Goal: Task Accomplishment & Management: Manage account settings

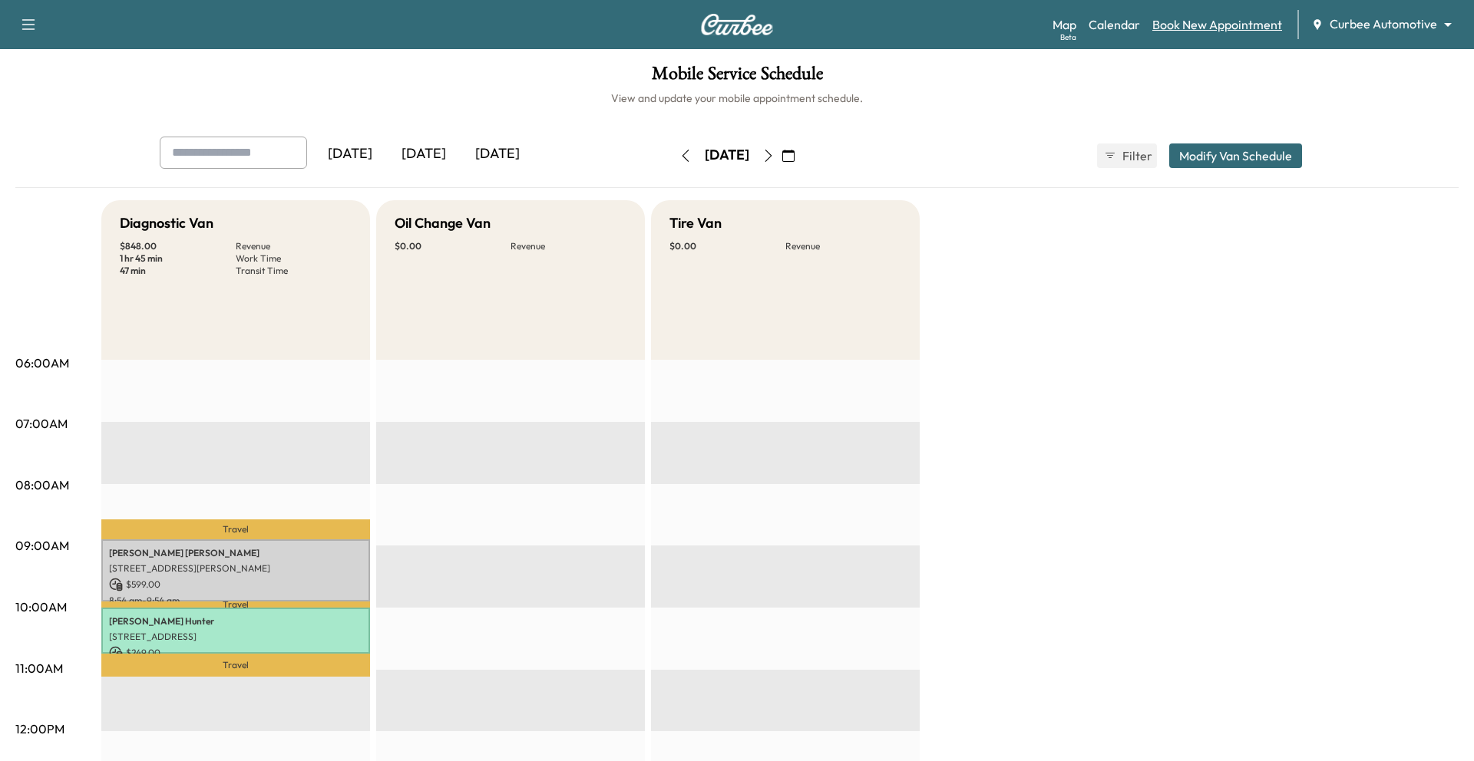
click at [982, 24] on link "Book New Appointment" at bounding box center [1217, 24] width 130 height 18
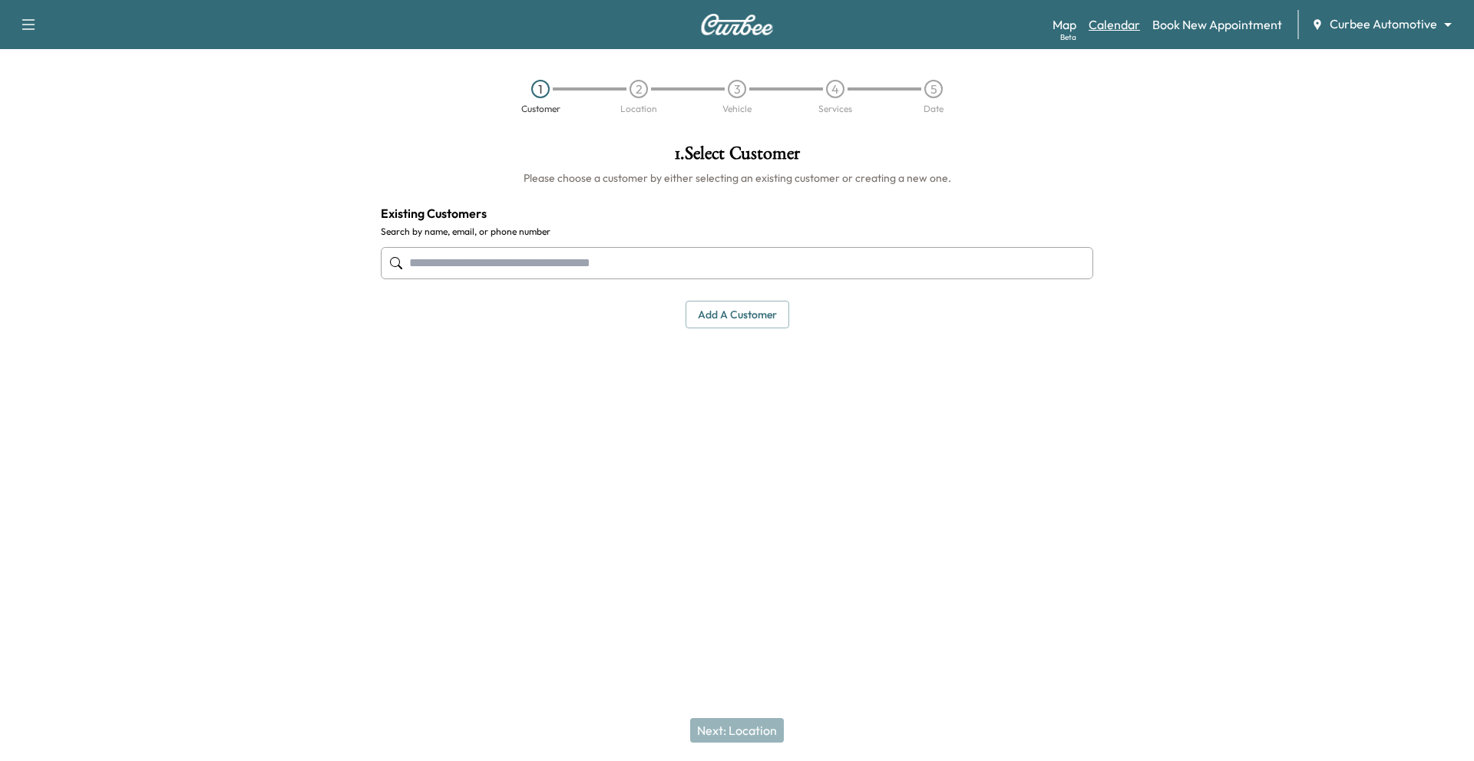
click at [982, 27] on link "Calendar" at bounding box center [1113, 24] width 51 height 18
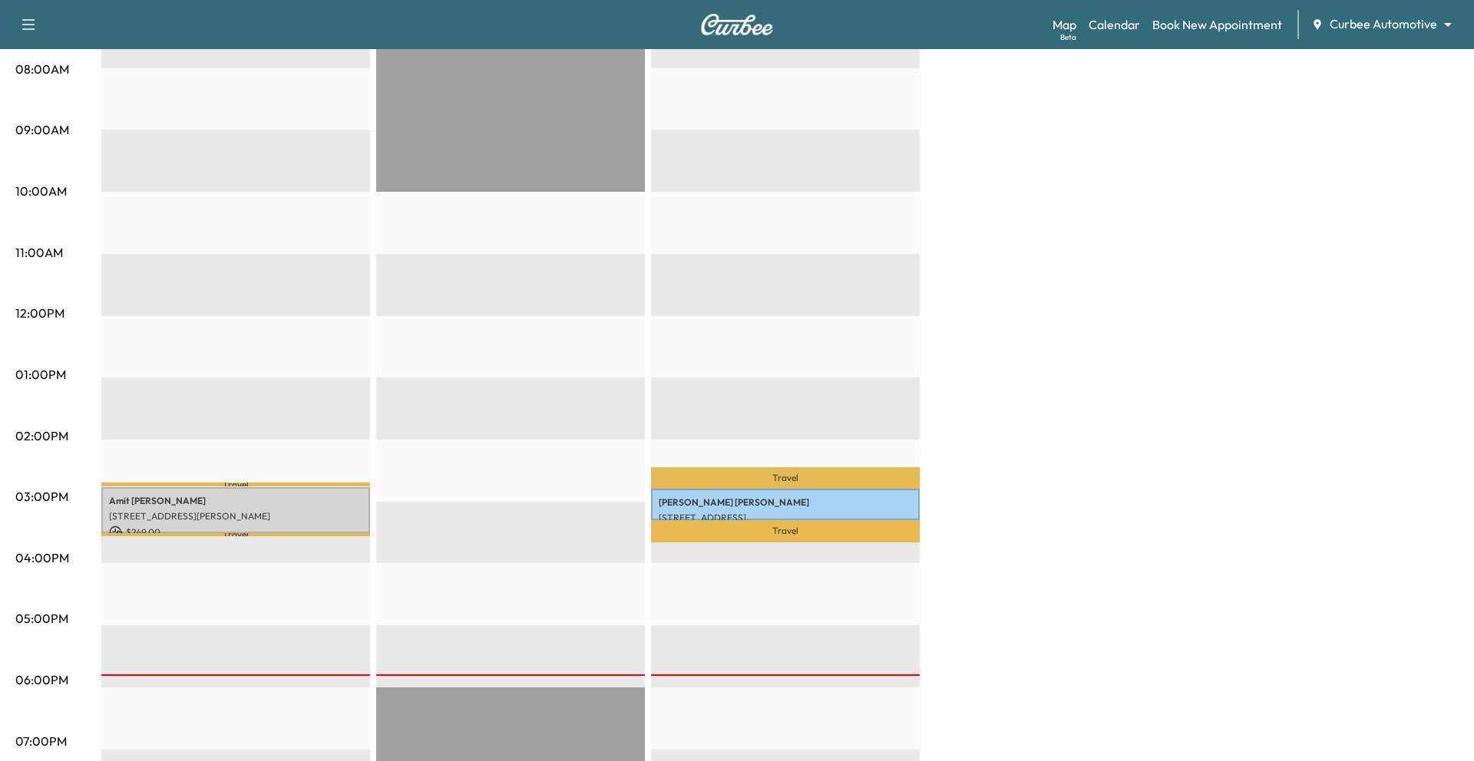
scroll to position [418, 0]
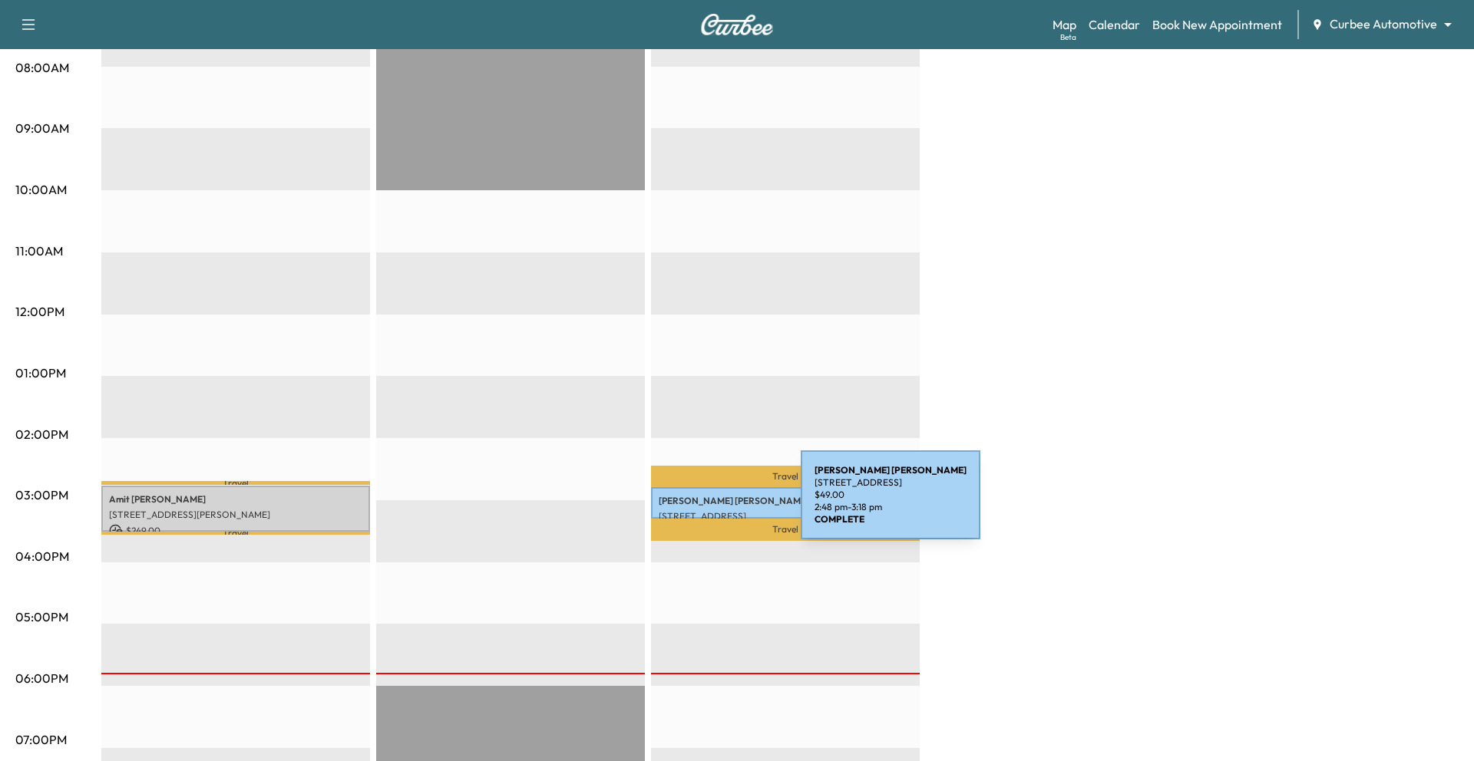
click at [685, 504] on p "[PERSON_NAME]" at bounding box center [785, 501] width 253 height 12
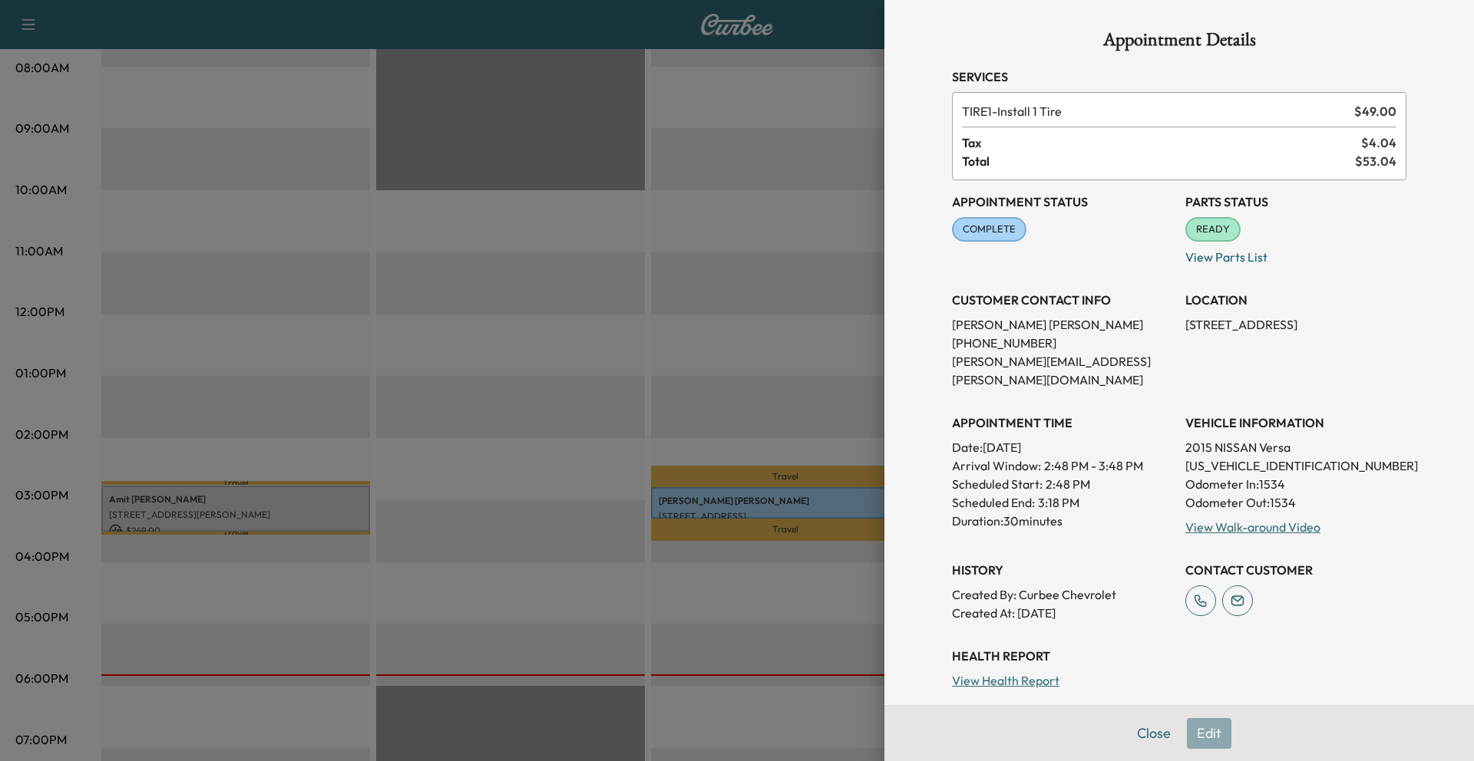
click at [565, 450] on div at bounding box center [737, 380] width 1474 height 761
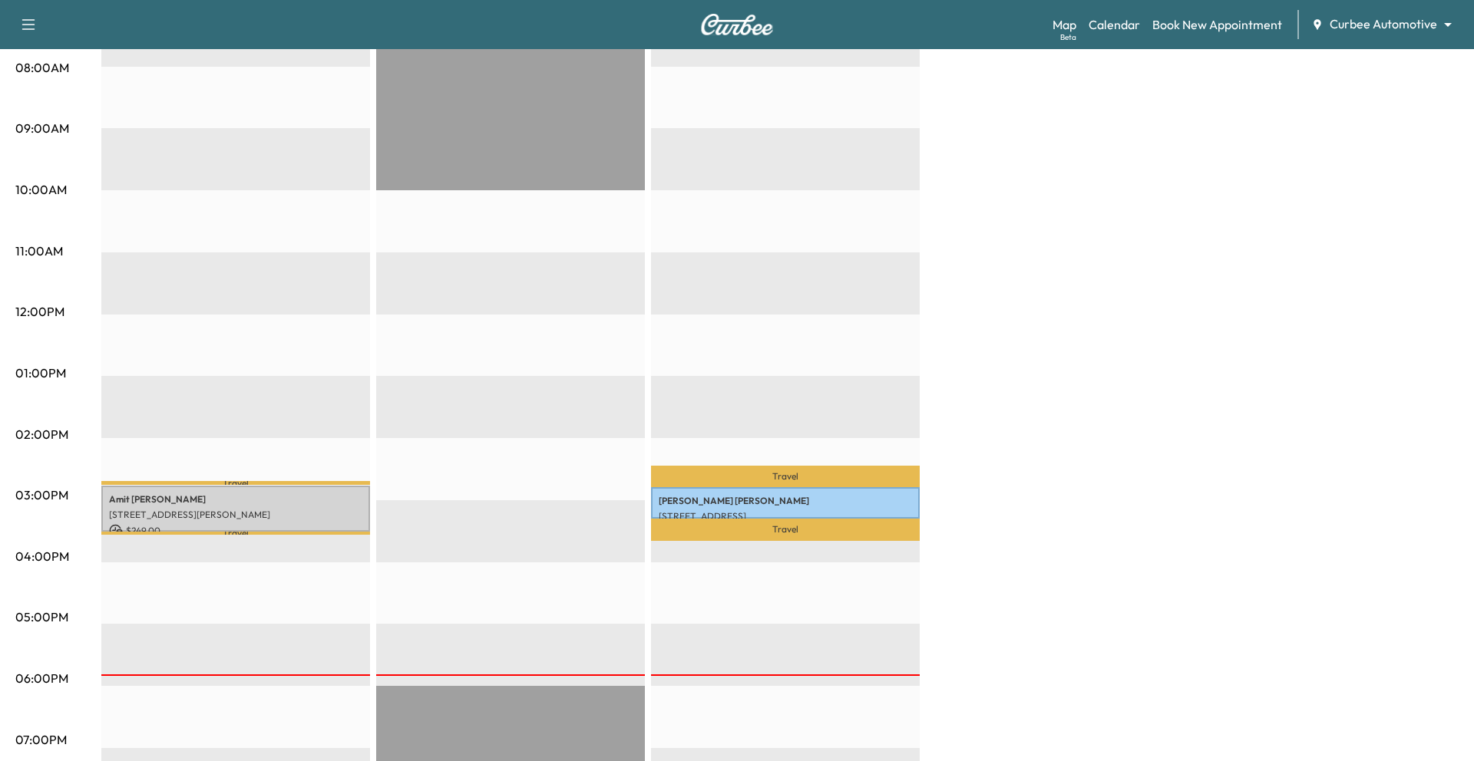
scroll to position [0, 0]
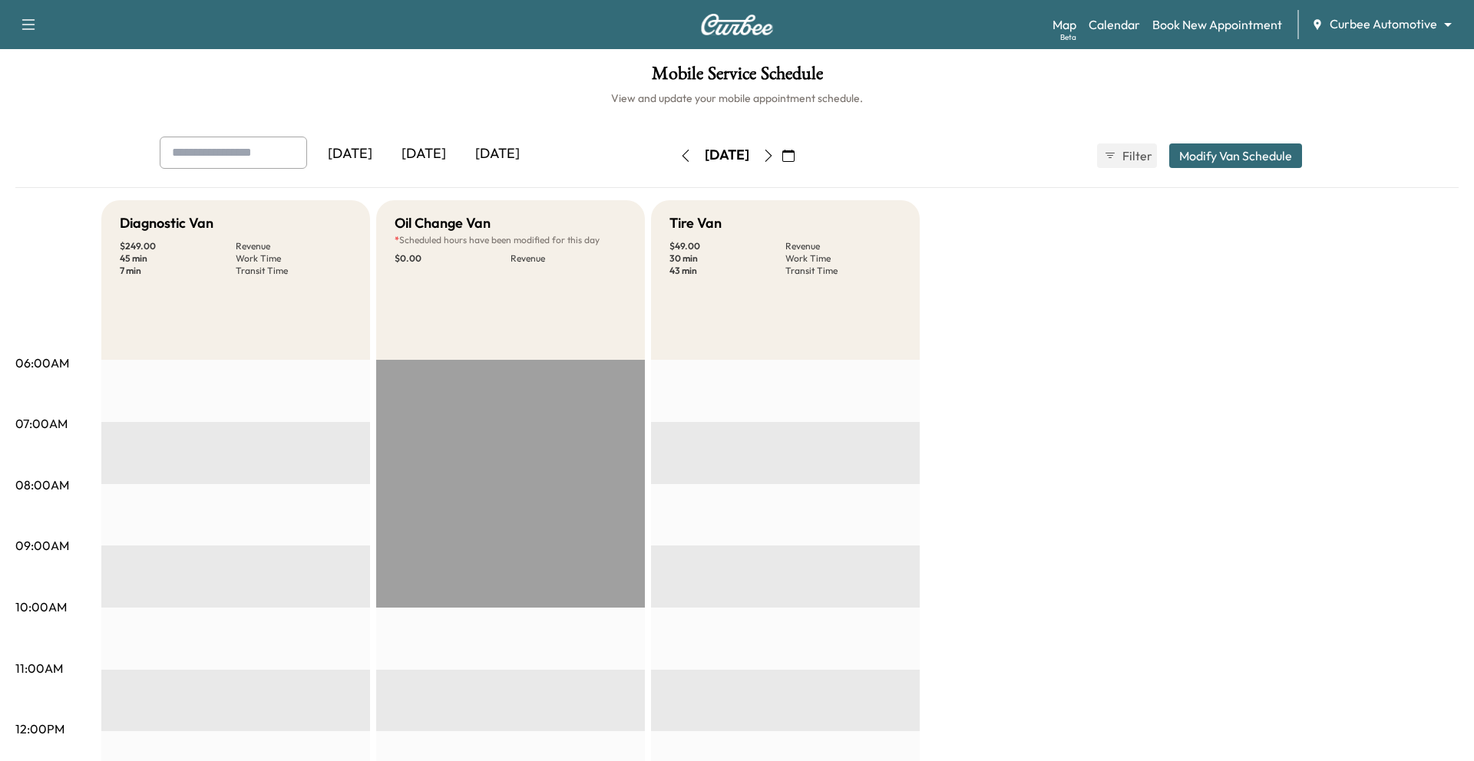
click at [775, 157] on icon "button" at bounding box center [768, 156] width 12 height 12
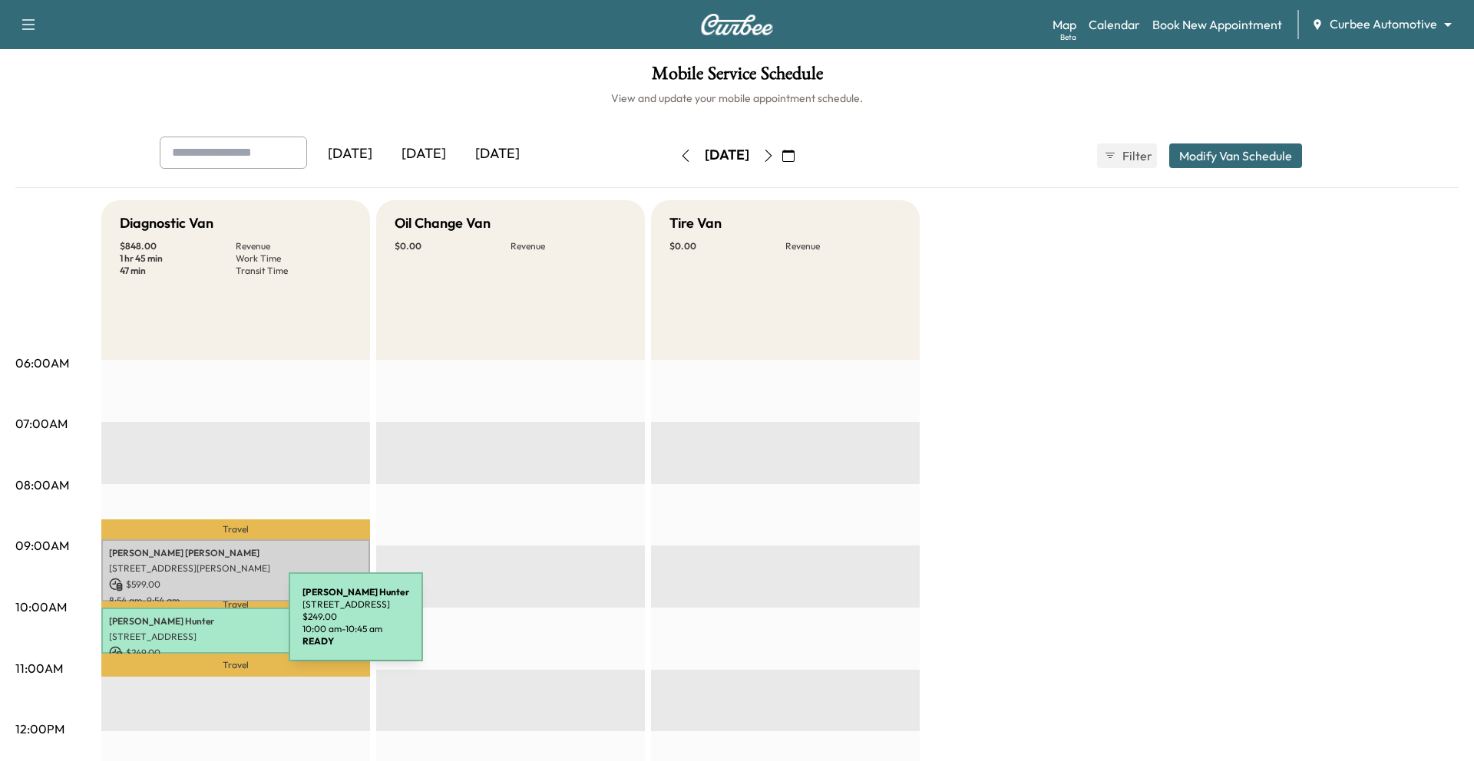
click at [171, 507] on p "[STREET_ADDRESS]" at bounding box center [235, 637] width 253 height 12
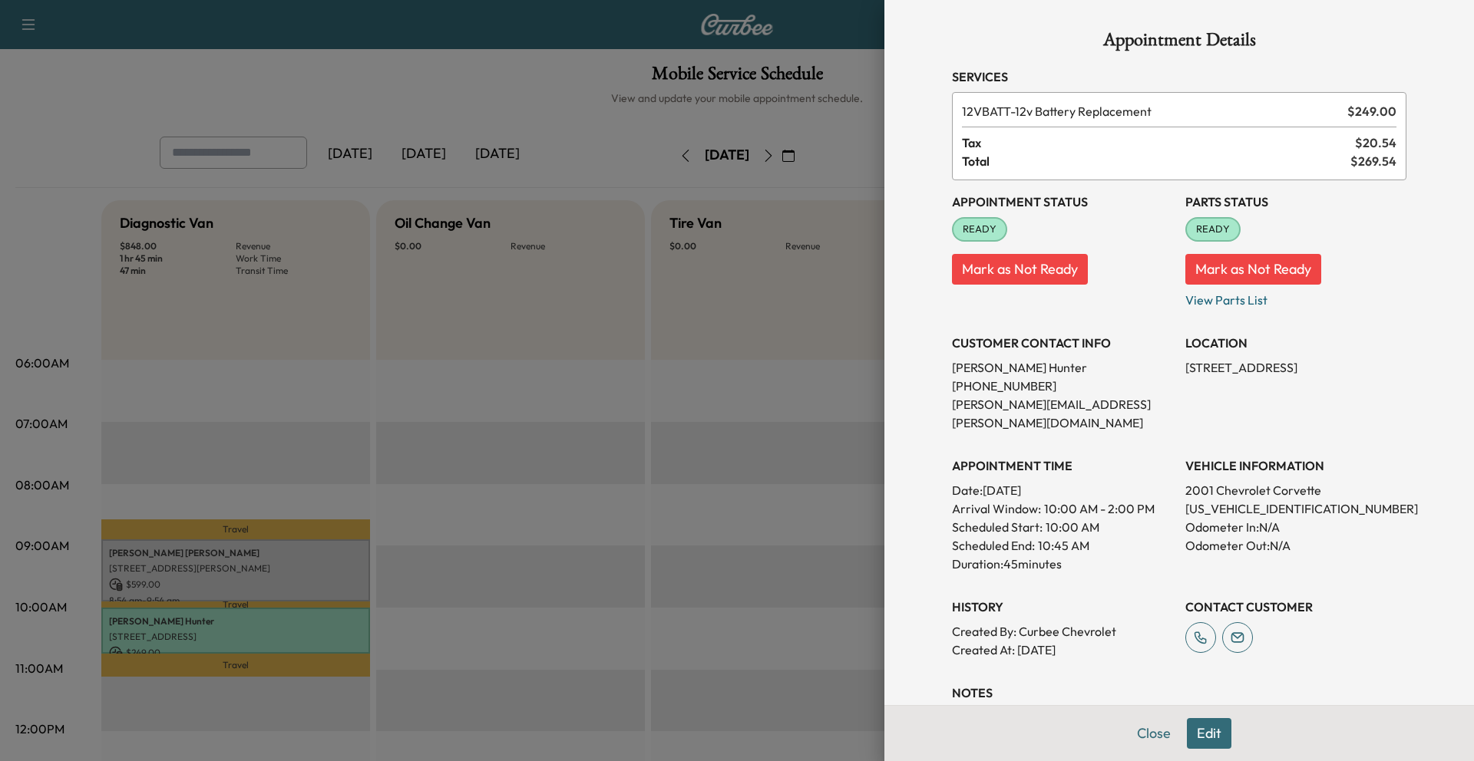
click at [982, 507] on button "Edit" at bounding box center [1209, 733] width 45 height 31
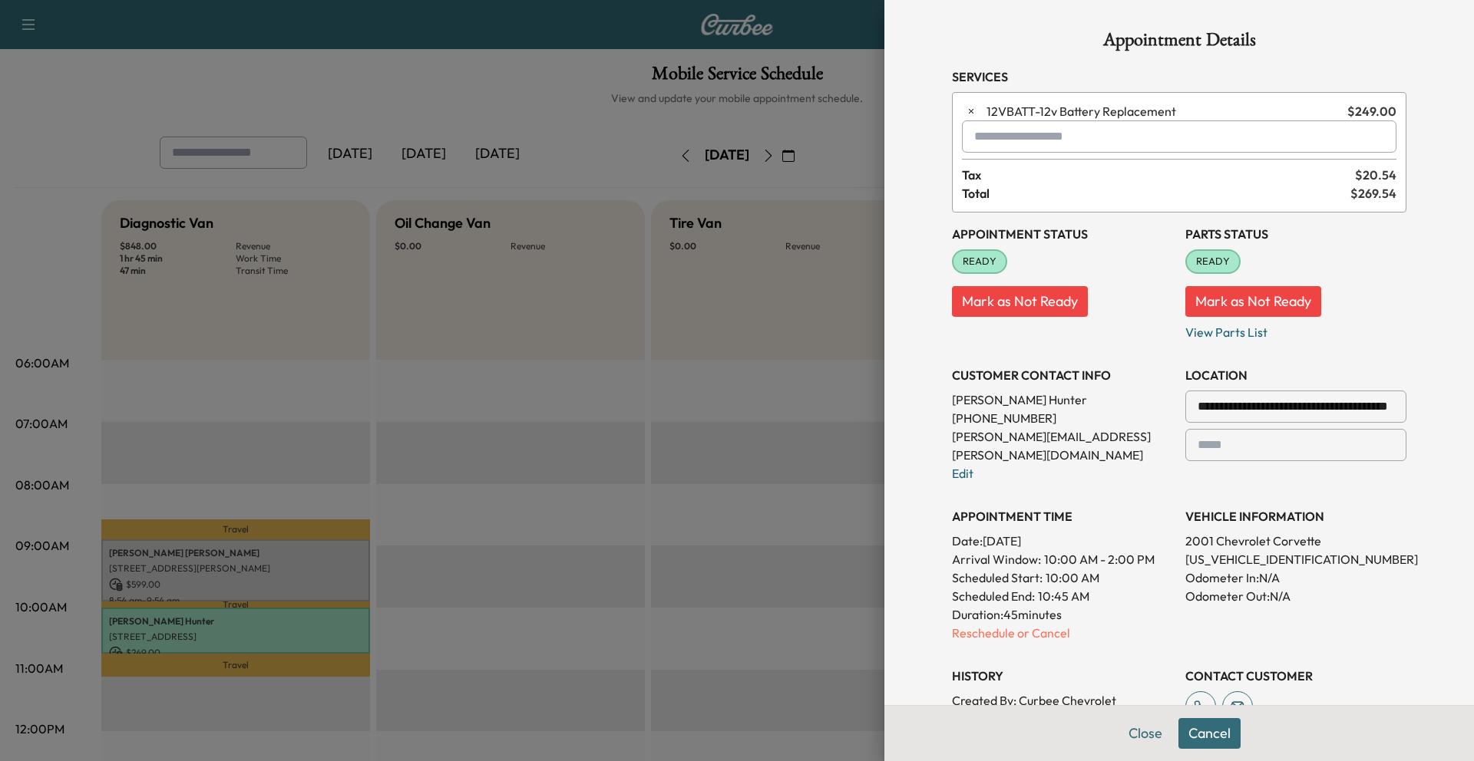
click at [982, 143] on input "text" at bounding box center [1179, 137] width 434 height 32
click at [982, 181] on p "HDLIGHT - Headlight Bulb Replacement" at bounding box center [1132, 176] width 326 height 21
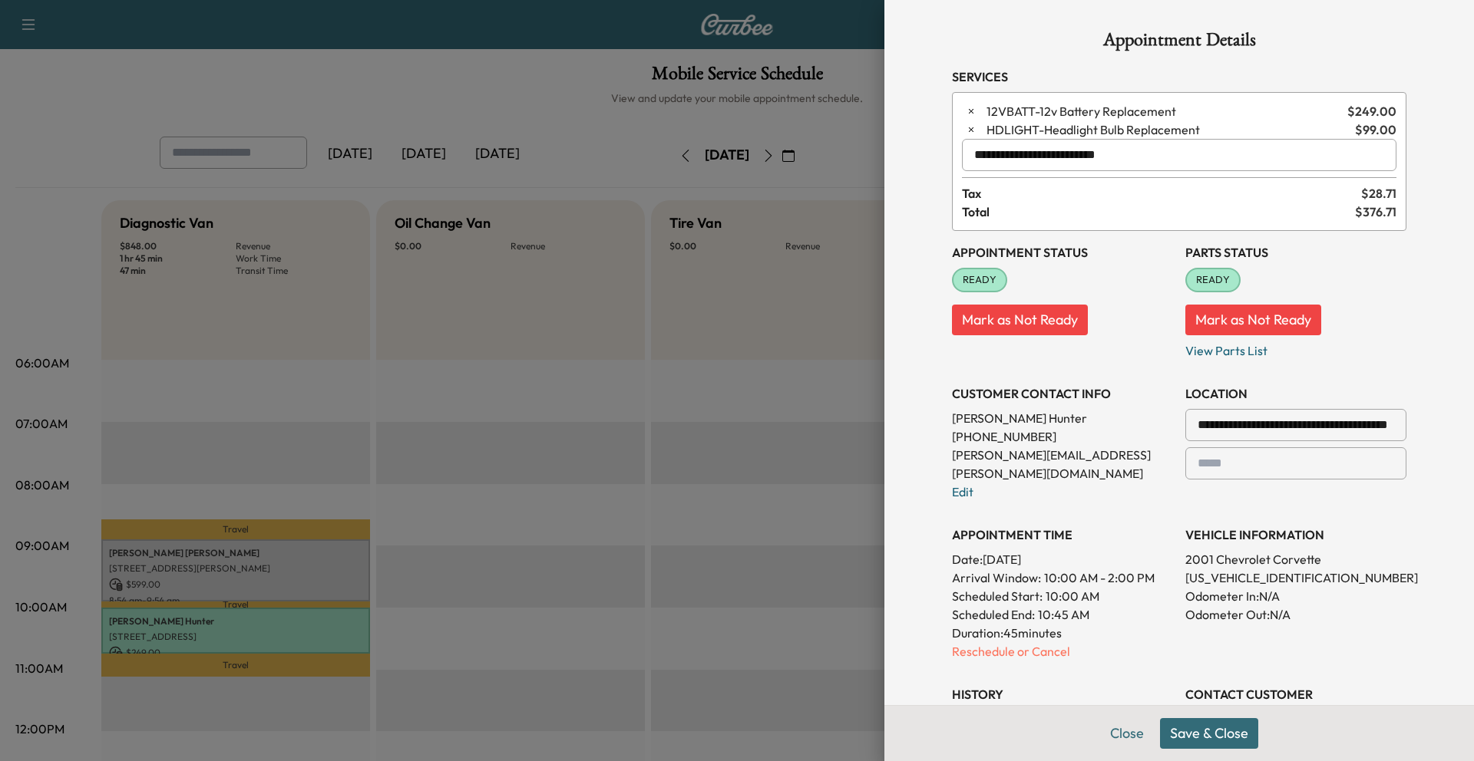
type input "**********"
click at [982, 507] on button "Save & Close" at bounding box center [1209, 733] width 98 height 31
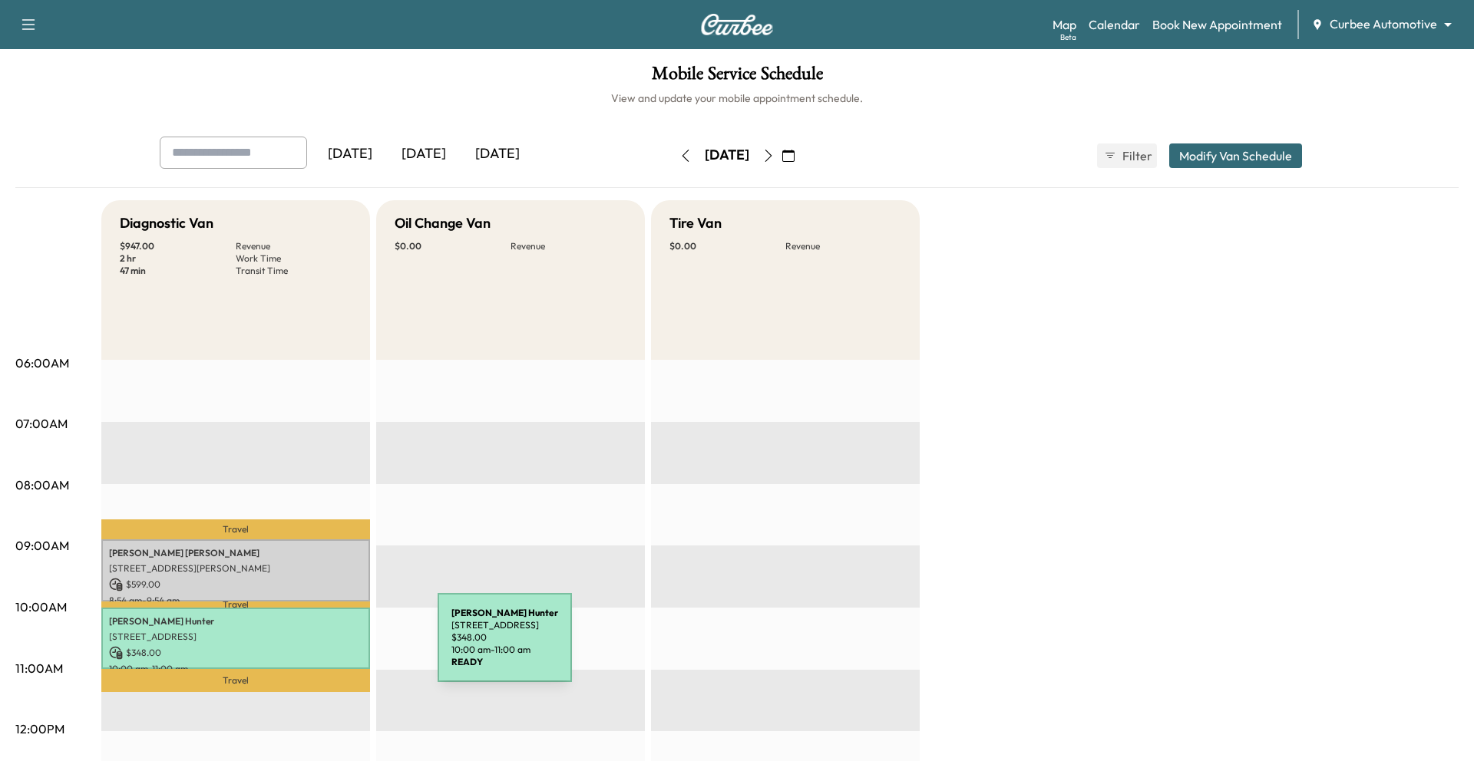
click at [320, 507] on p "$ 348.00" at bounding box center [235, 653] width 253 height 14
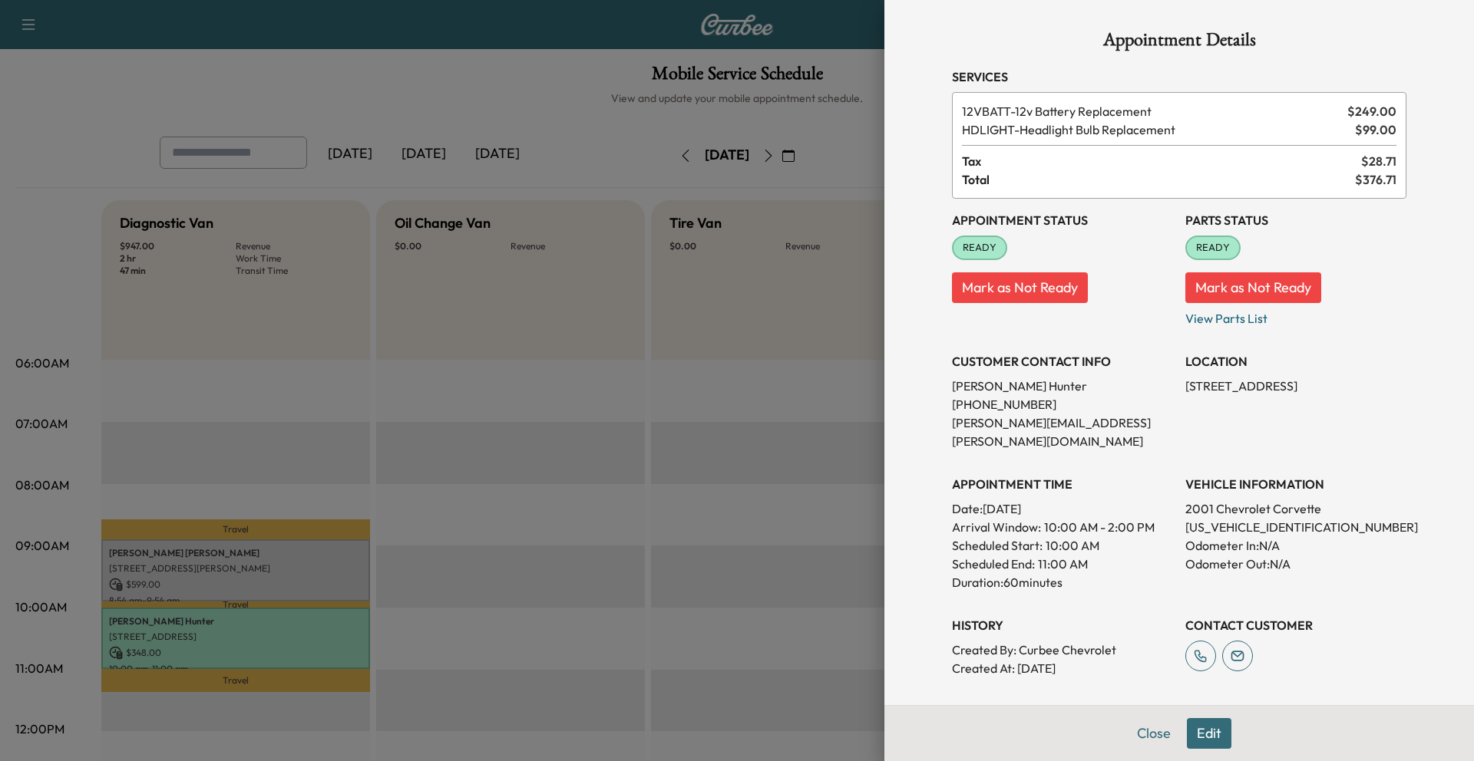
click at [982, 507] on button "Edit" at bounding box center [1209, 733] width 45 height 31
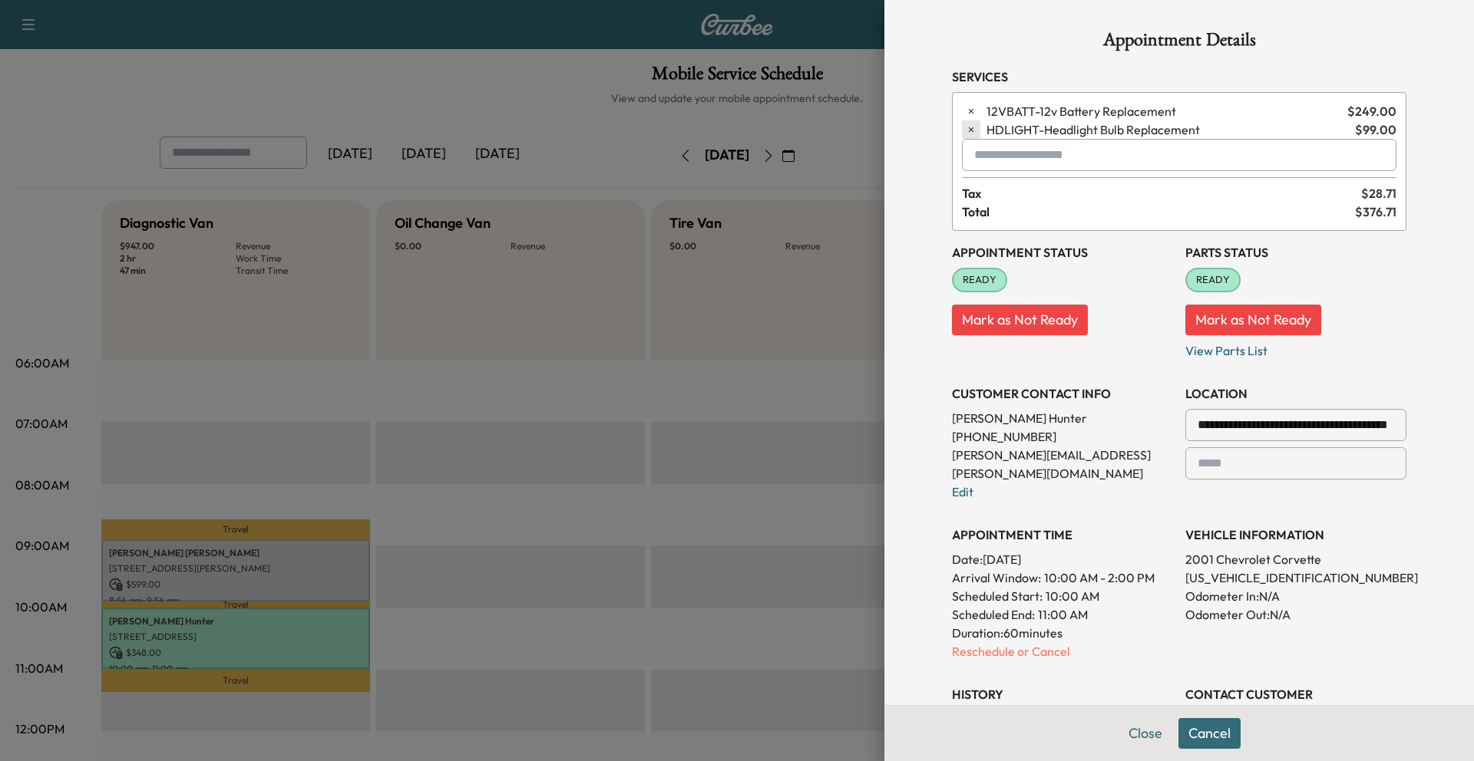
click at [966, 135] on button "button" at bounding box center [971, 130] width 18 height 18
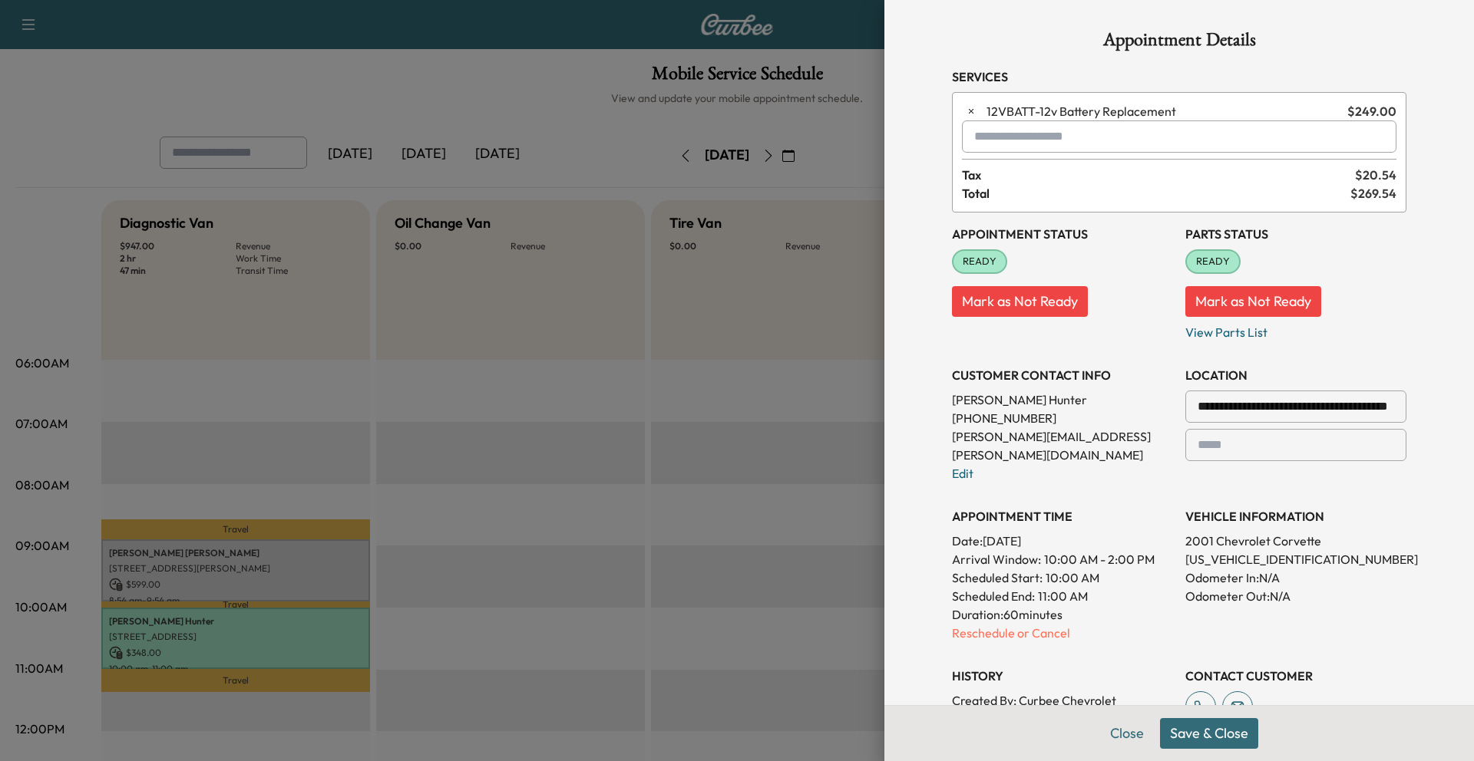
click at [979, 137] on div at bounding box center [977, 136] width 18 height 18
type input "*"
click at [982, 179] on p "CABIN - Cabin Air Filter Replacement" at bounding box center [1132, 176] width 326 height 21
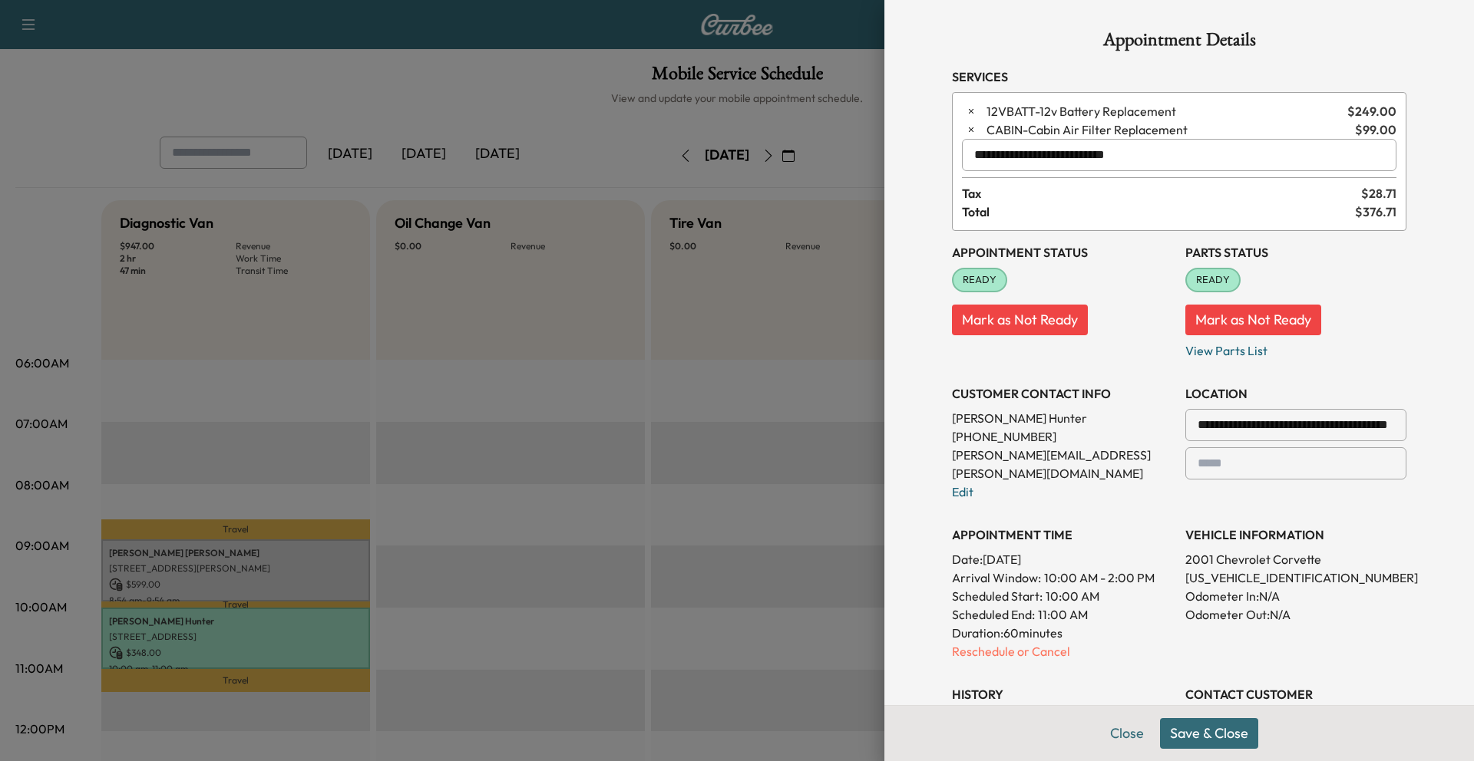
type input "**********"
click at [982, 507] on button "Save & Close" at bounding box center [1209, 733] width 98 height 31
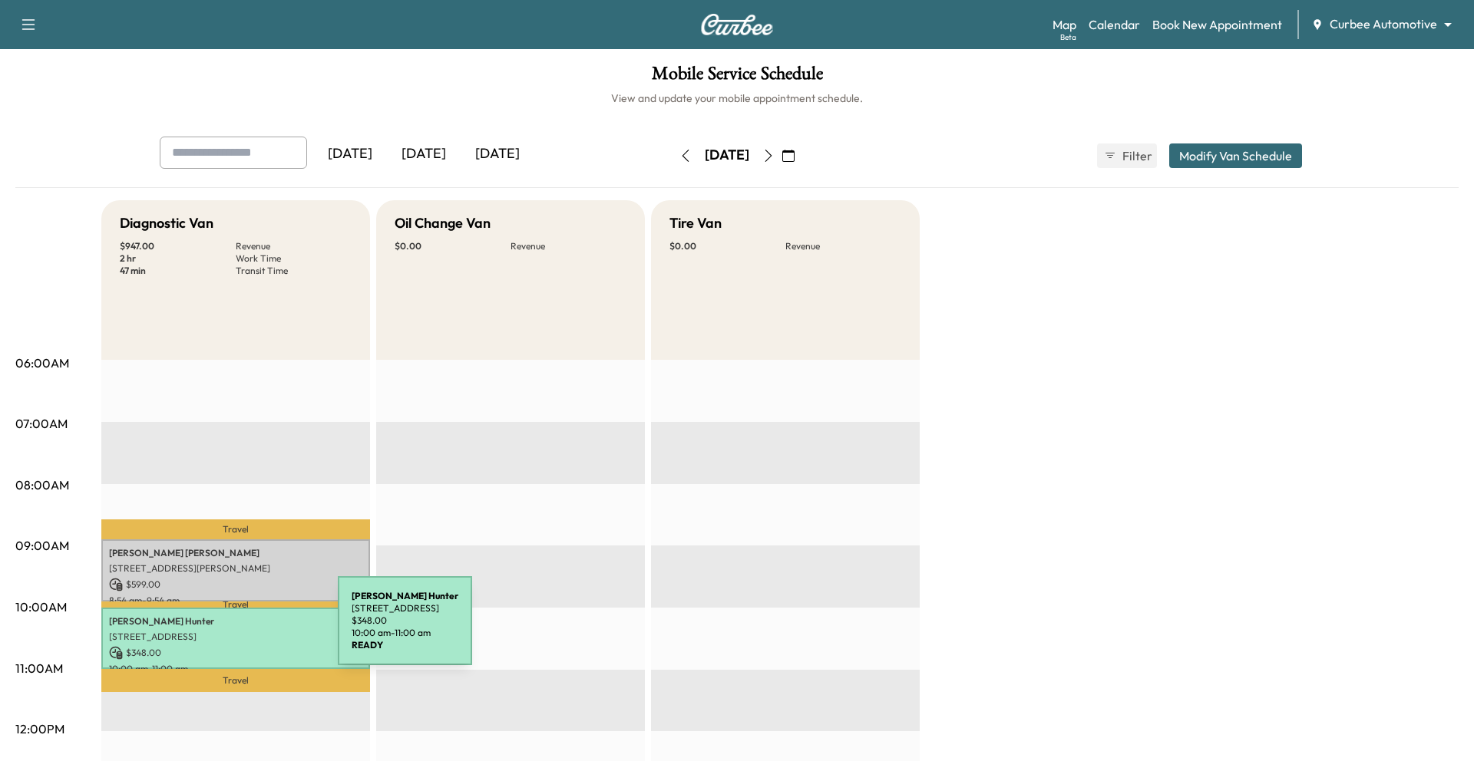
click at [223, 507] on p "[STREET_ADDRESS]" at bounding box center [235, 637] width 253 height 12
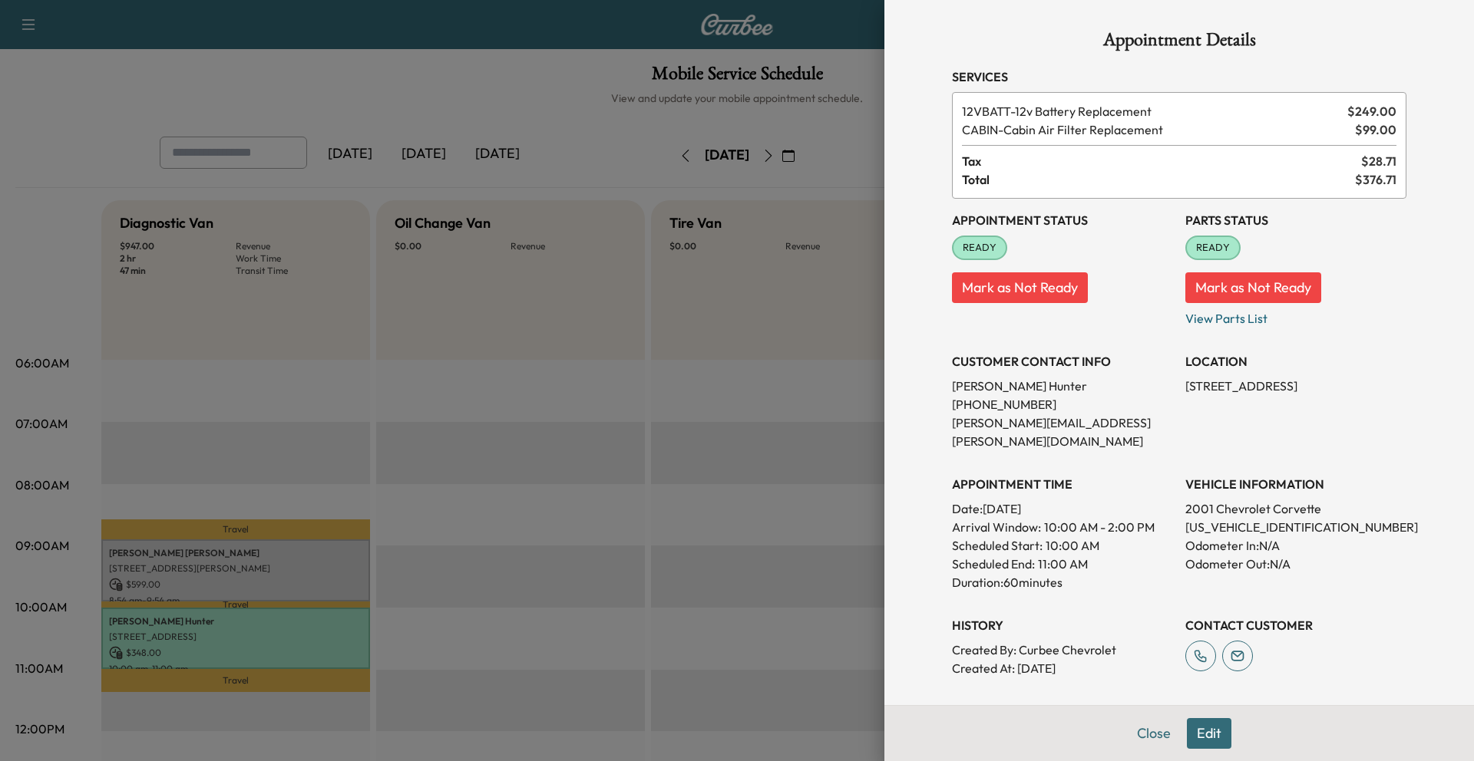
click at [982, 507] on button "Edit" at bounding box center [1209, 733] width 45 height 31
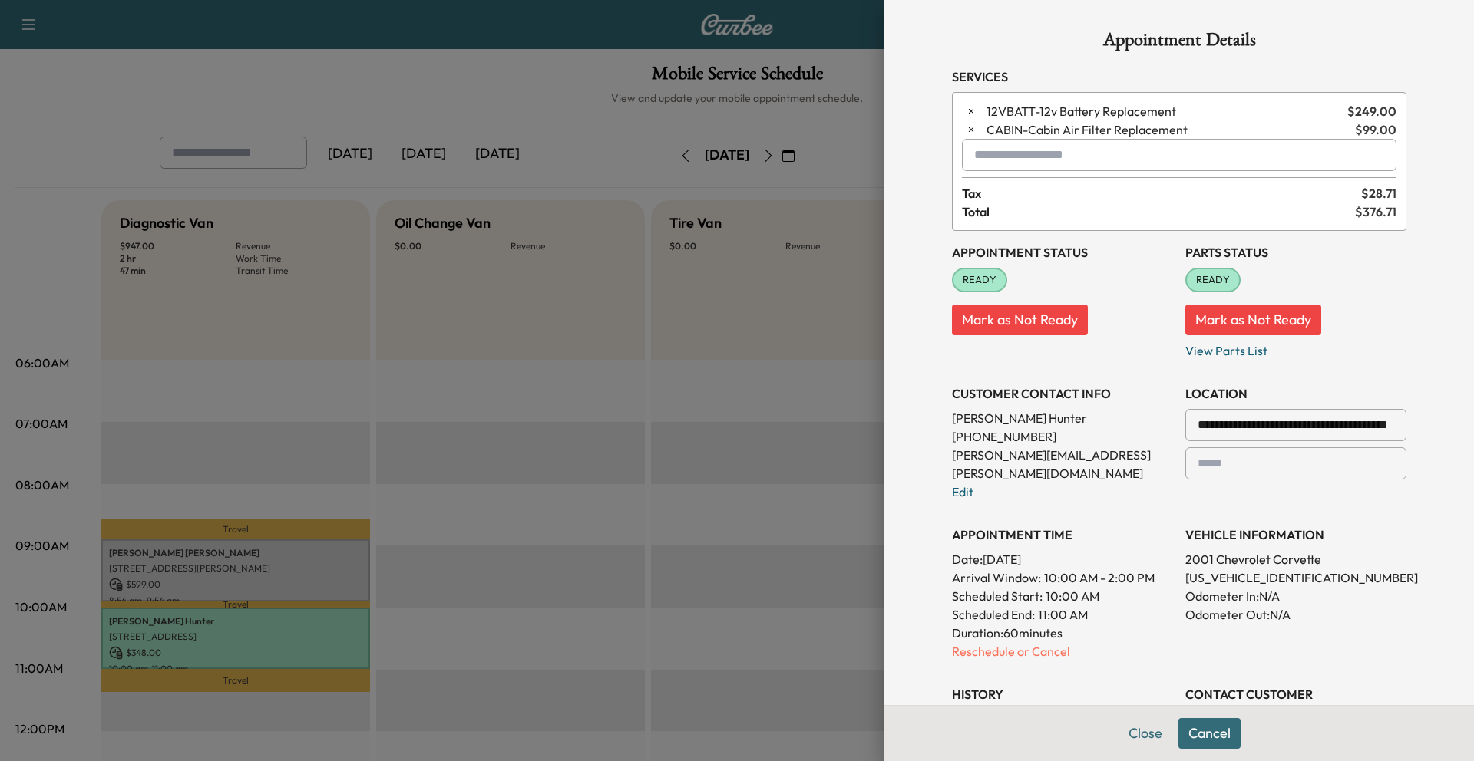
click at [982, 129] on span "CABIN - Cabin Air Filter Replacement" at bounding box center [1167, 130] width 362 height 18
click at [982, 130] on span "CABIN - Cabin Air Filter Replacement" at bounding box center [1167, 130] width 362 height 18
click at [974, 147] on div at bounding box center [977, 155] width 18 height 18
type input "**"
click at [982, 507] on h3 "History" at bounding box center [1062, 694] width 221 height 18
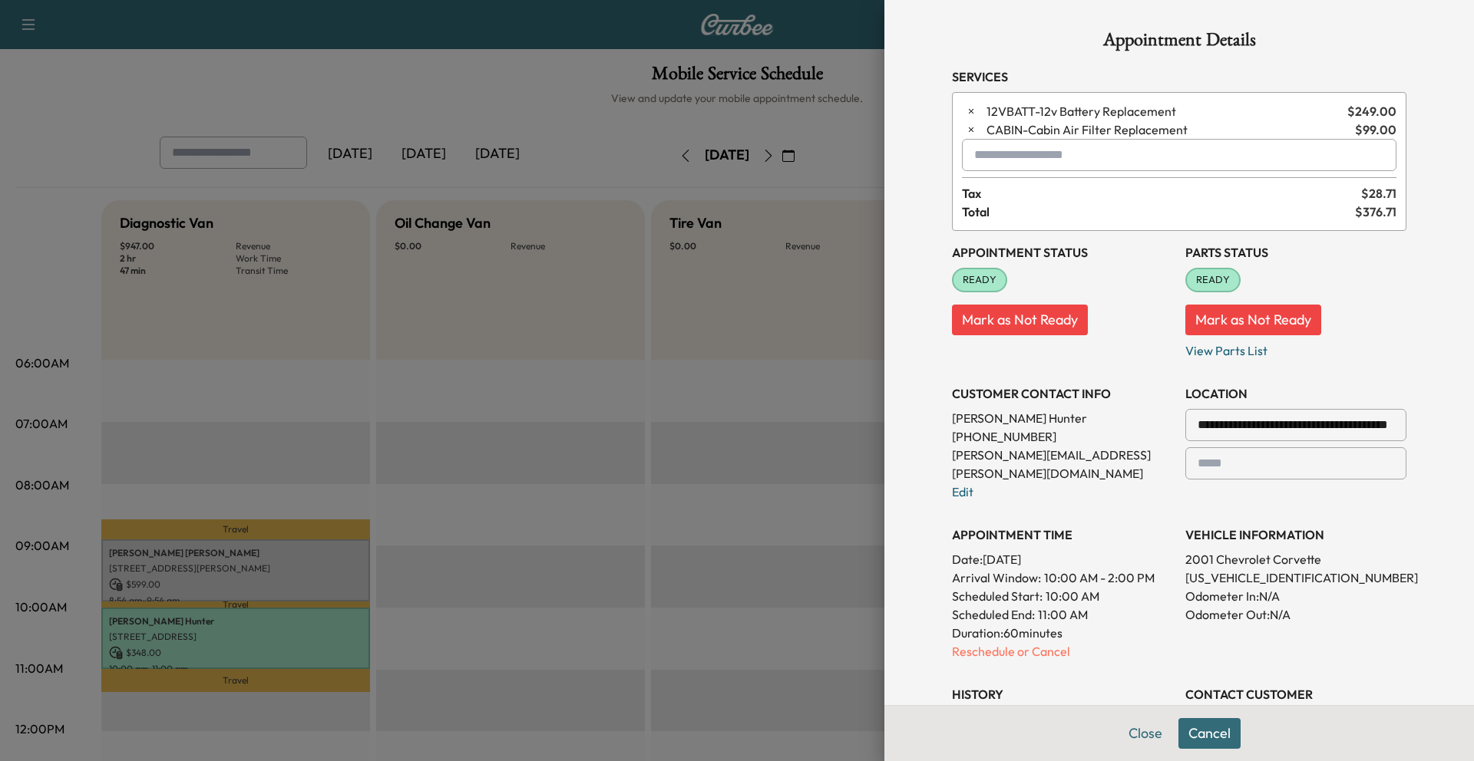
click at [982, 156] on input "text" at bounding box center [1179, 155] width 434 height 32
type input "******"
click at [966, 134] on icon "button" at bounding box center [971, 129] width 11 height 11
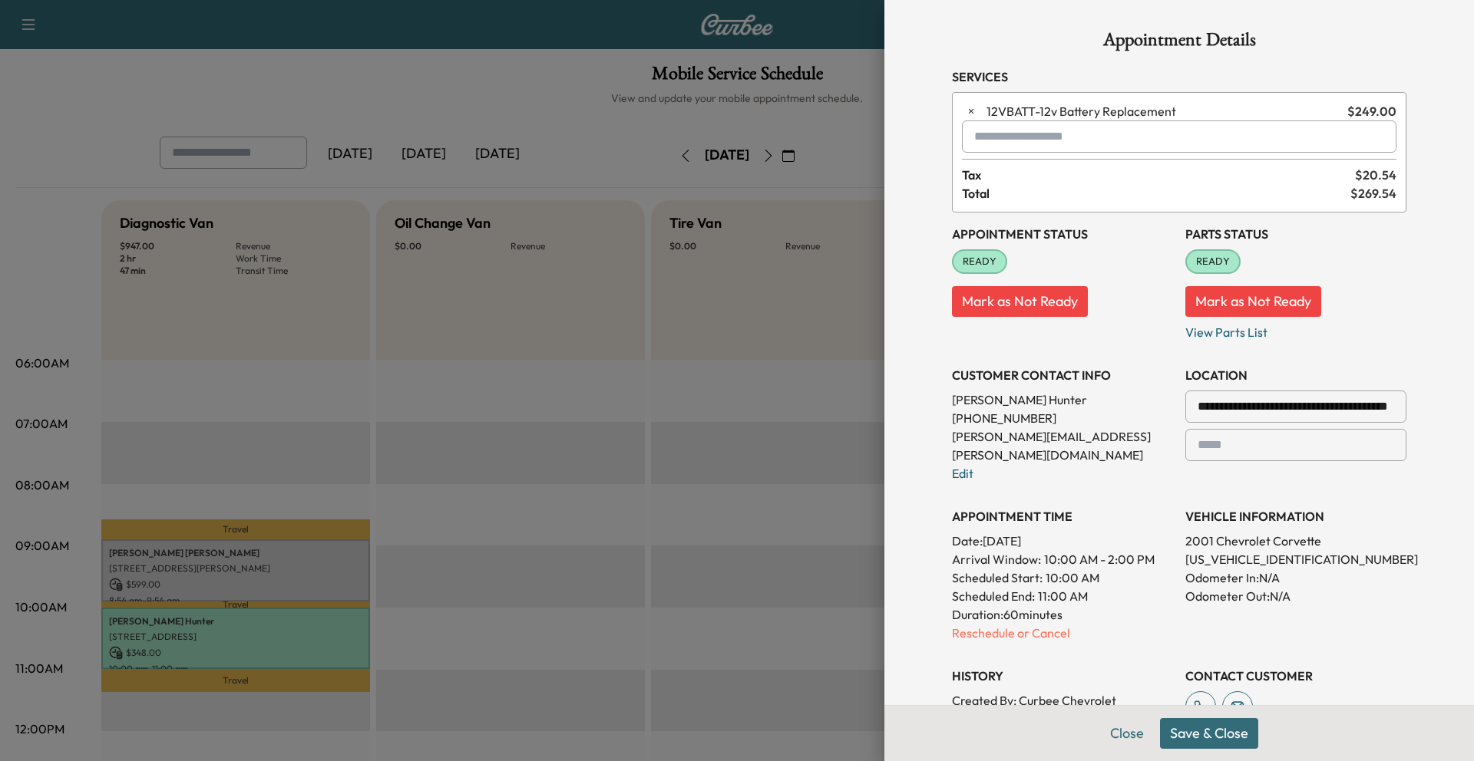
click at [982, 140] on input "text" at bounding box center [1179, 137] width 434 height 32
click at [982, 180] on p "DIAG - Diagnostic Service" at bounding box center [1136, 176] width 335 height 21
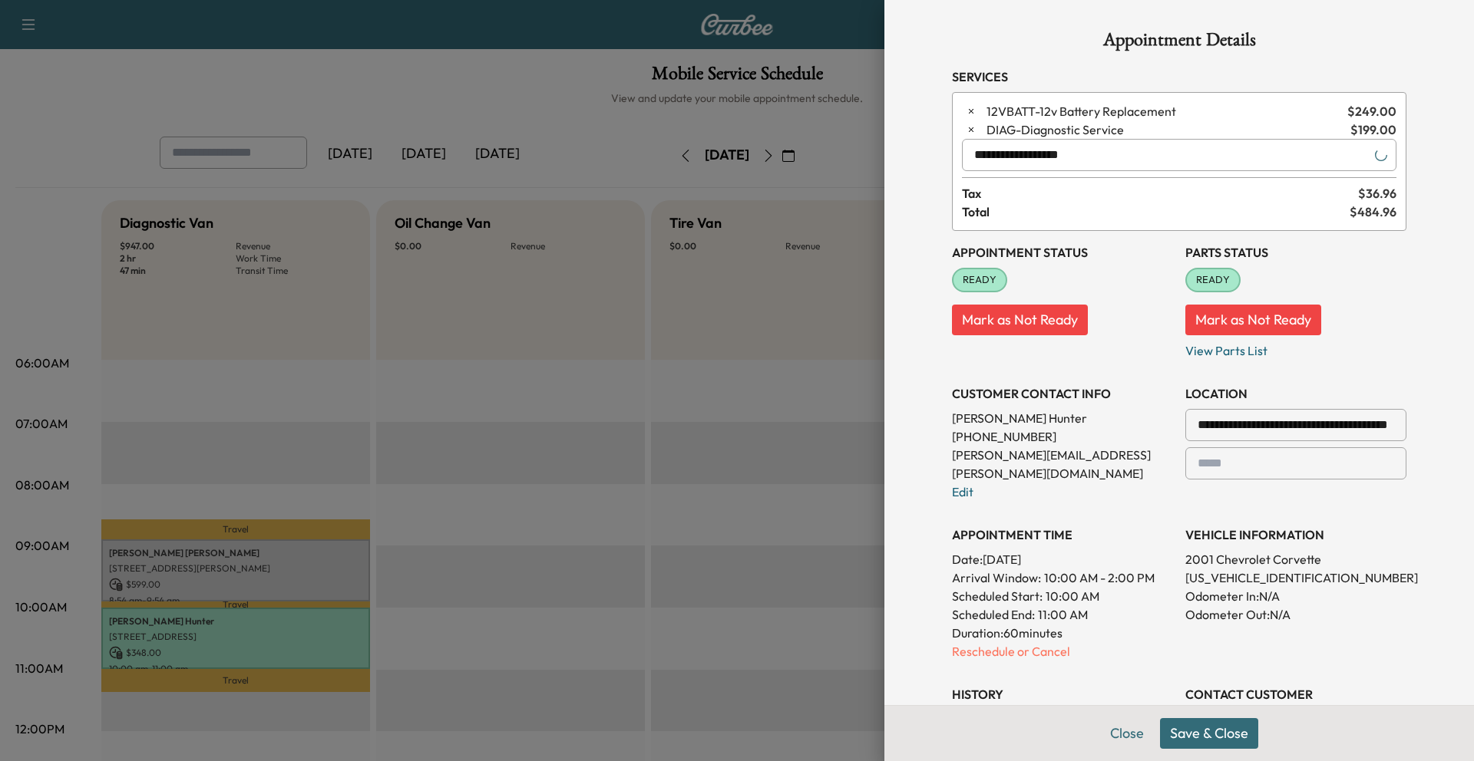
type input "**********"
click at [982, 507] on button "Save & Close" at bounding box center [1209, 733] width 98 height 31
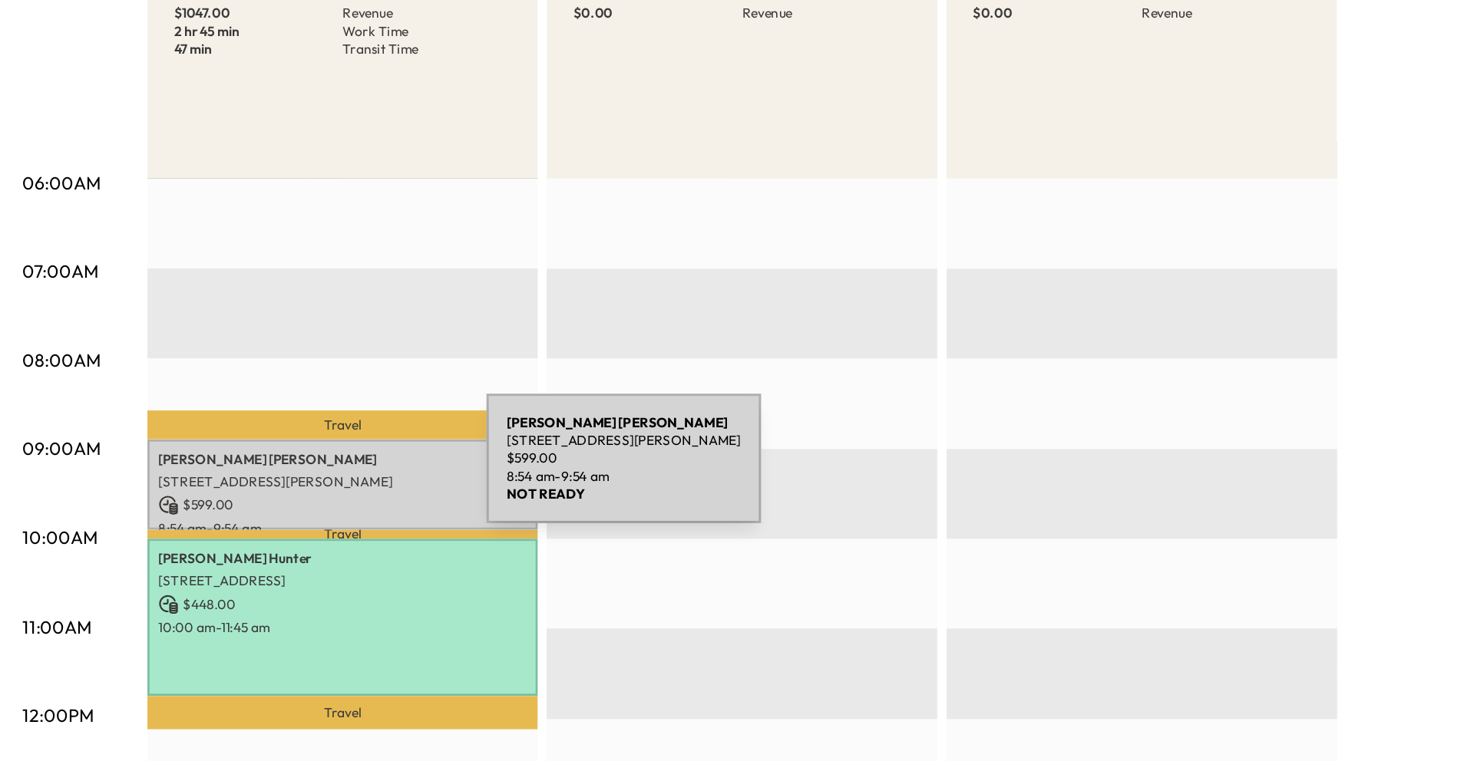
click at [220, 507] on p "[STREET_ADDRESS][PERSON_NAME]" at bounding box center [235, 569] width 253 height 12
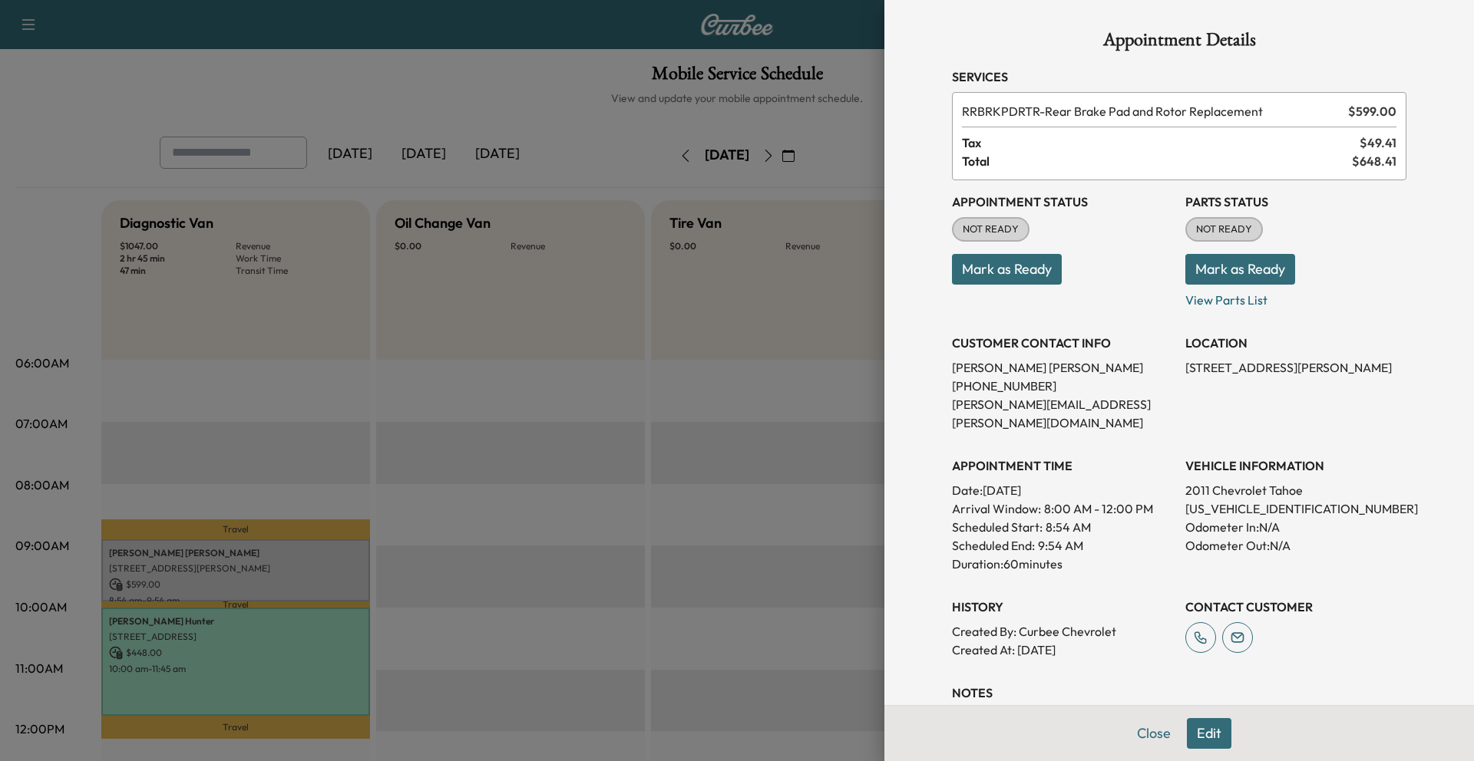
click at [224, 507] on div at bounding box center [737, 380] width 1474 height 761
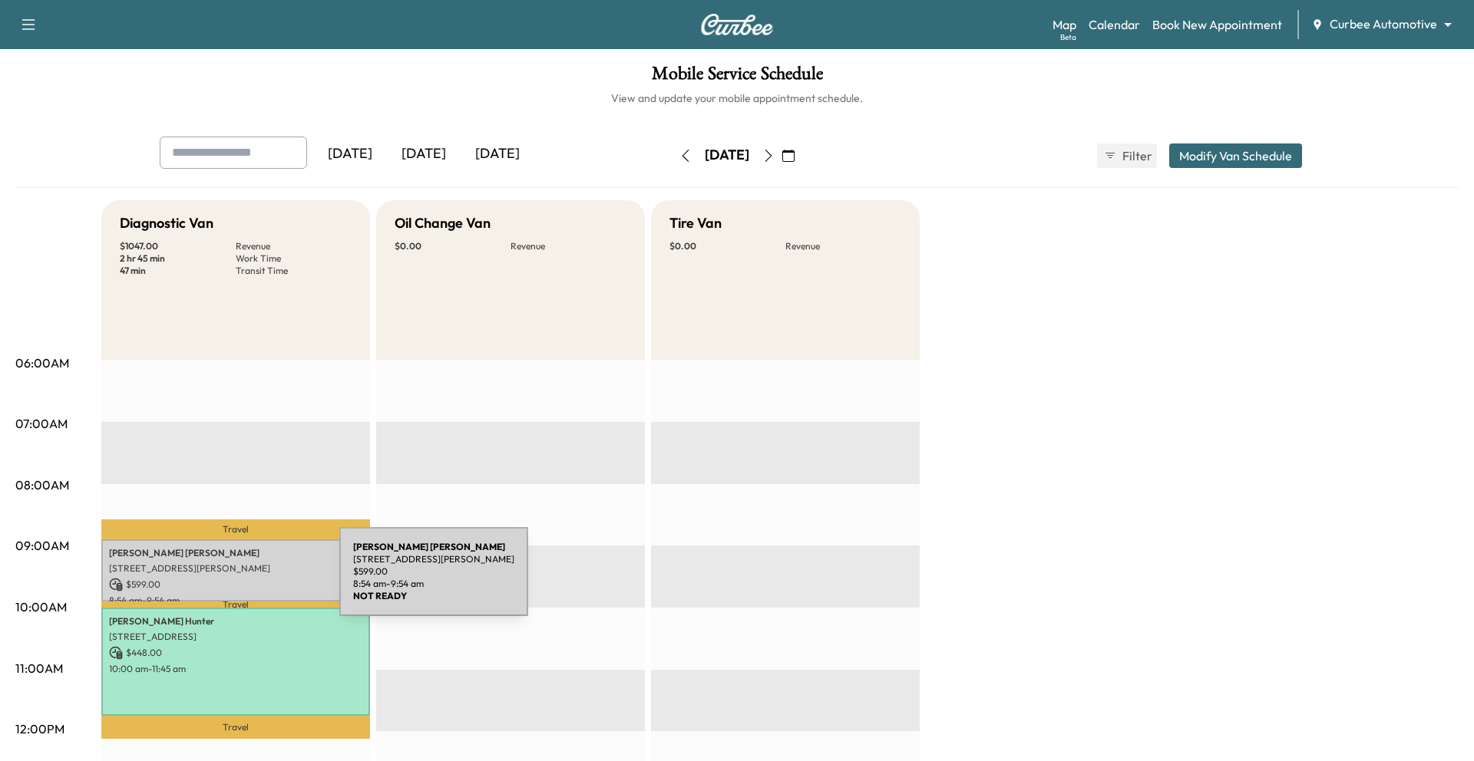
click at [224, 507] on p "$ 599.00" at bounding box center [235, 585] width 253 height 14
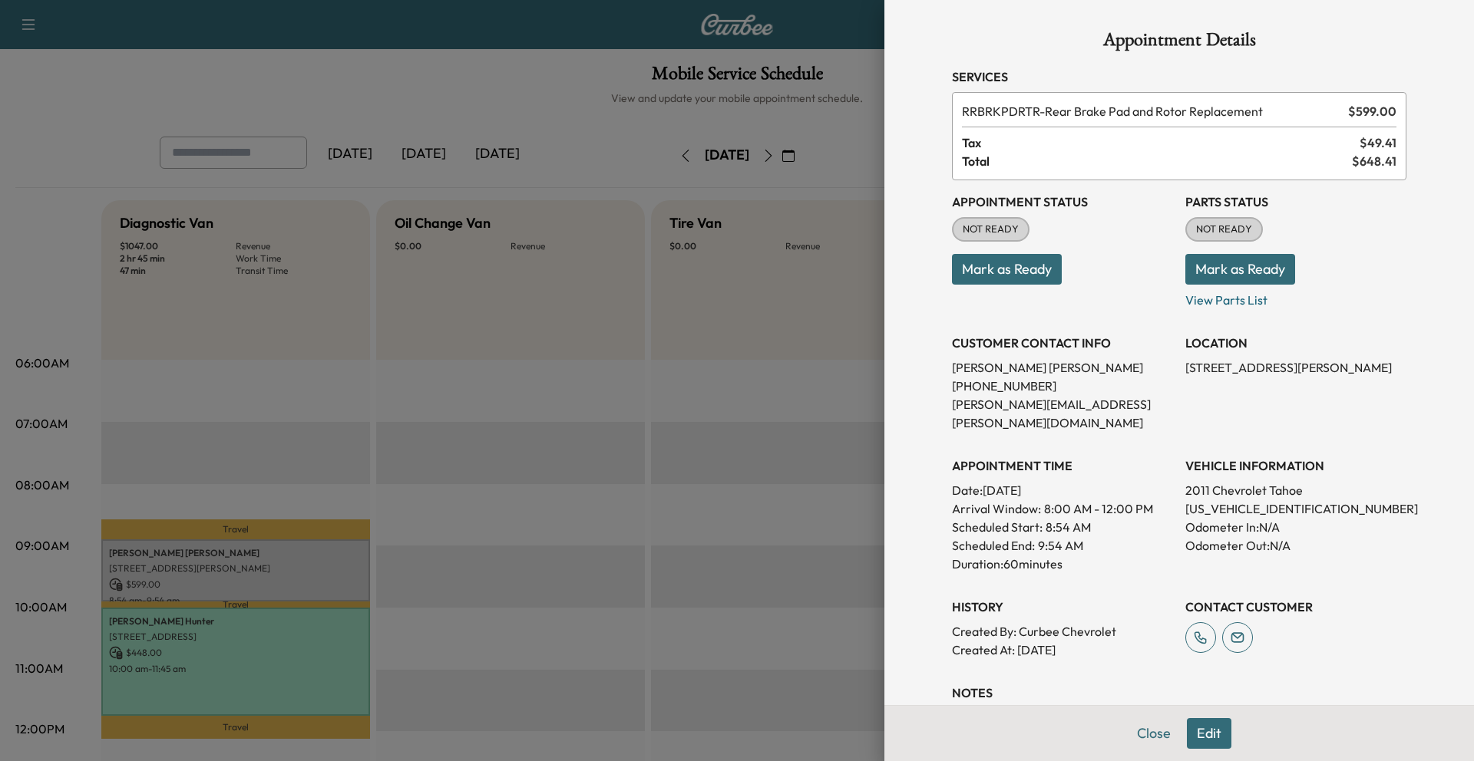
click at [982, 507] on button "Edit" at bounding box center [1209, 733] width 45 height 31
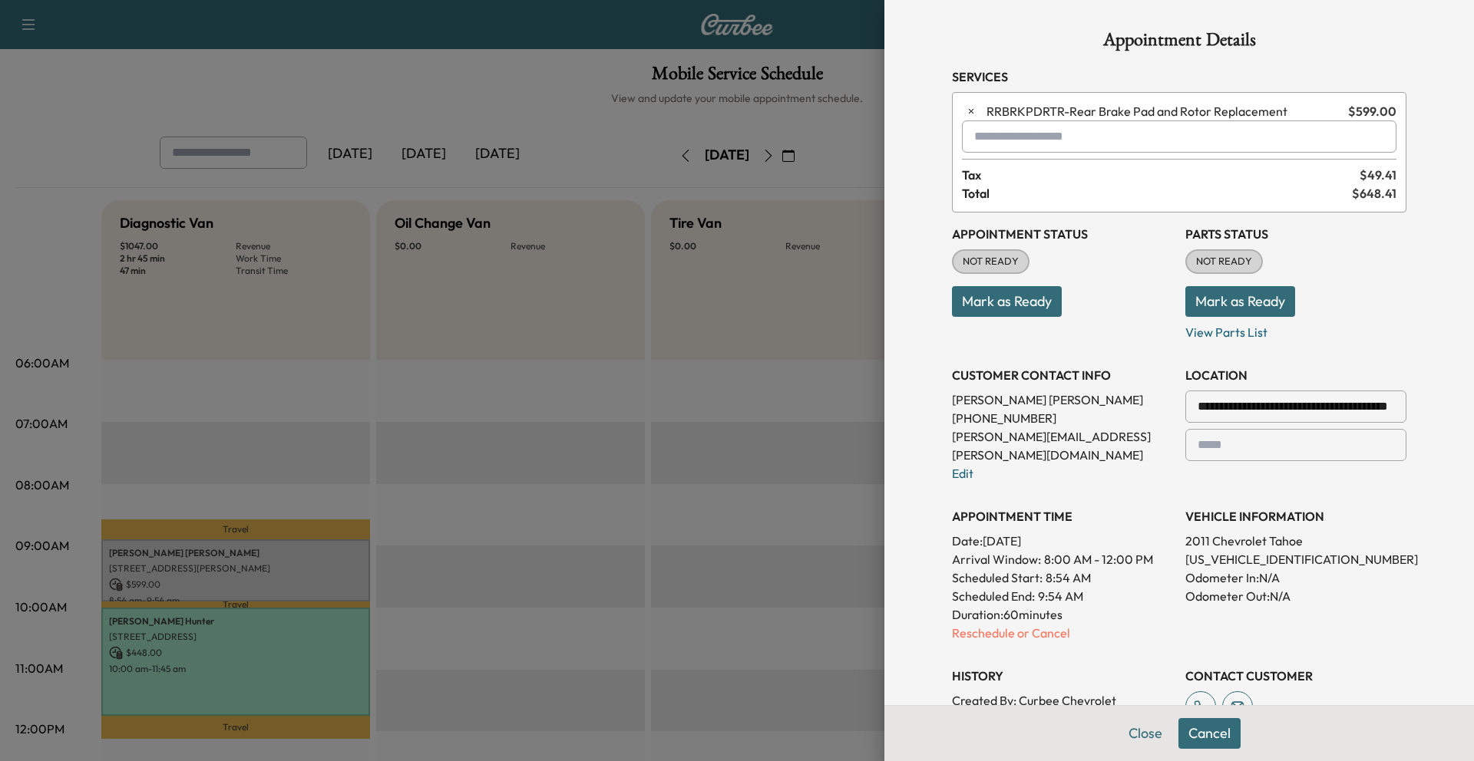
click at [982, 141] on input "text" at bounding box center [1179, 137] width 434 height 32
click at [982, 183] on div "$ 99.00 / 15 min" at bounding box center [1342, 176] width 94 height 21
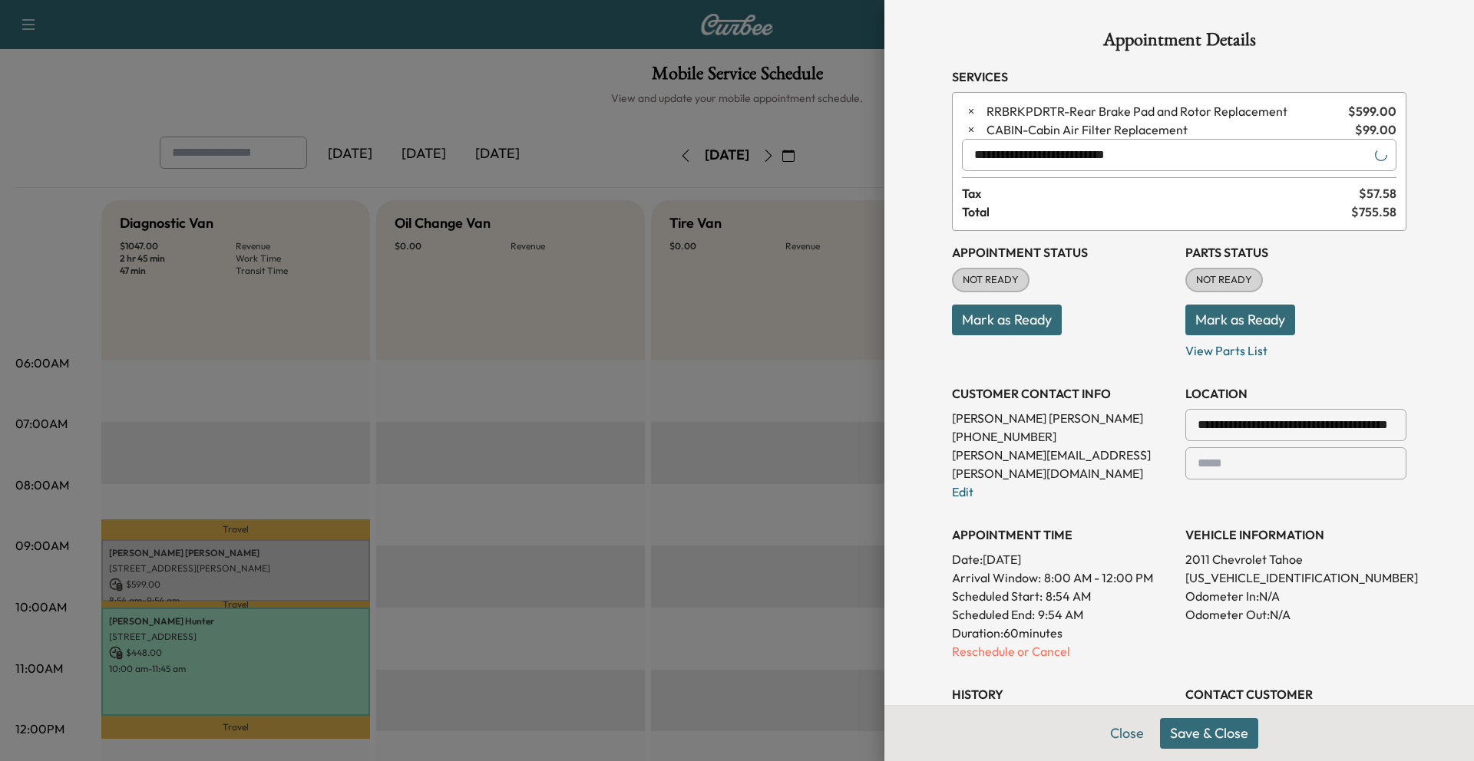
type input "**********"
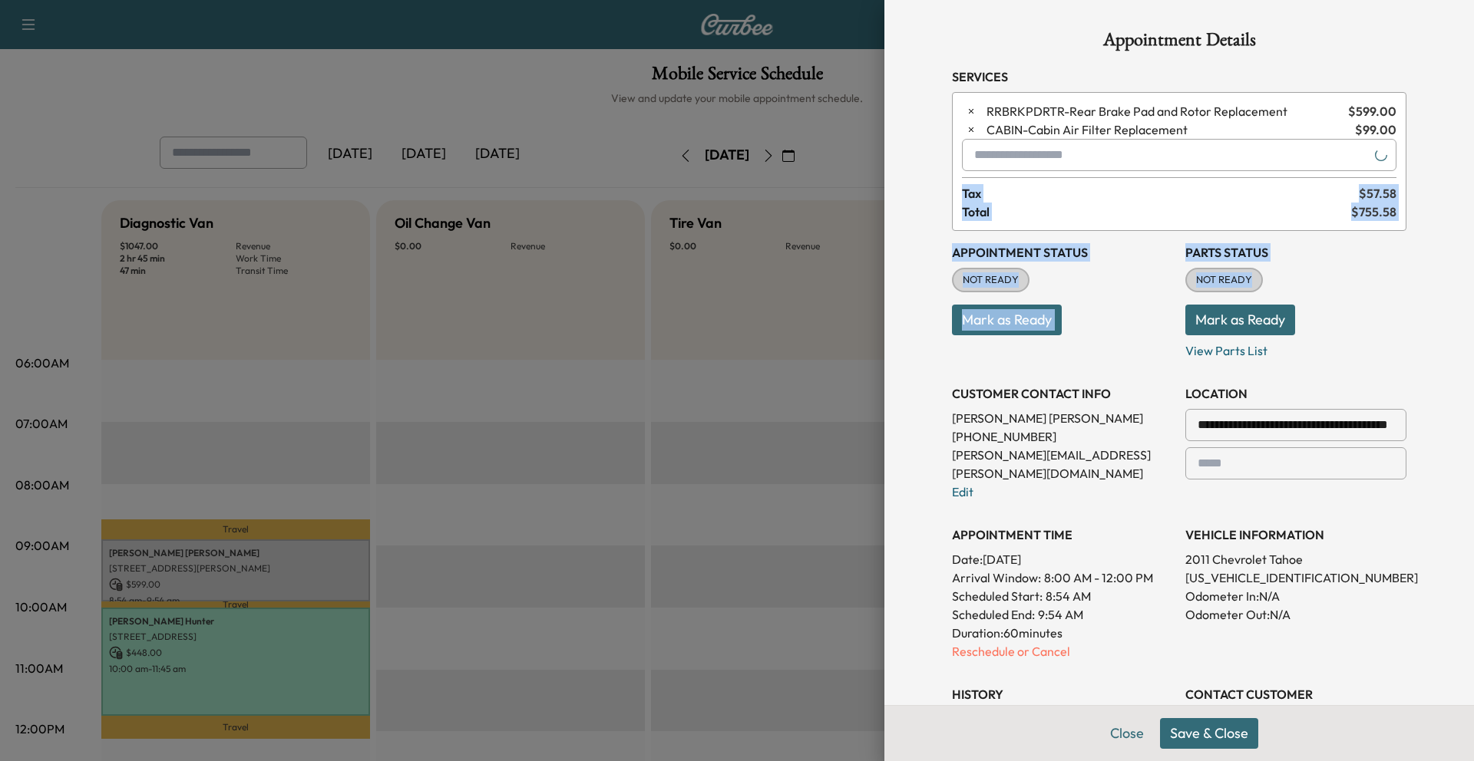
drag, startPoint x: 1336, startPoint y: 183, endPoint x: 1250, endPoint y: 531, distance: 358.4
click at [982, 507] on div "**********" at bounding box center [1178, 514] width 491 height 1029
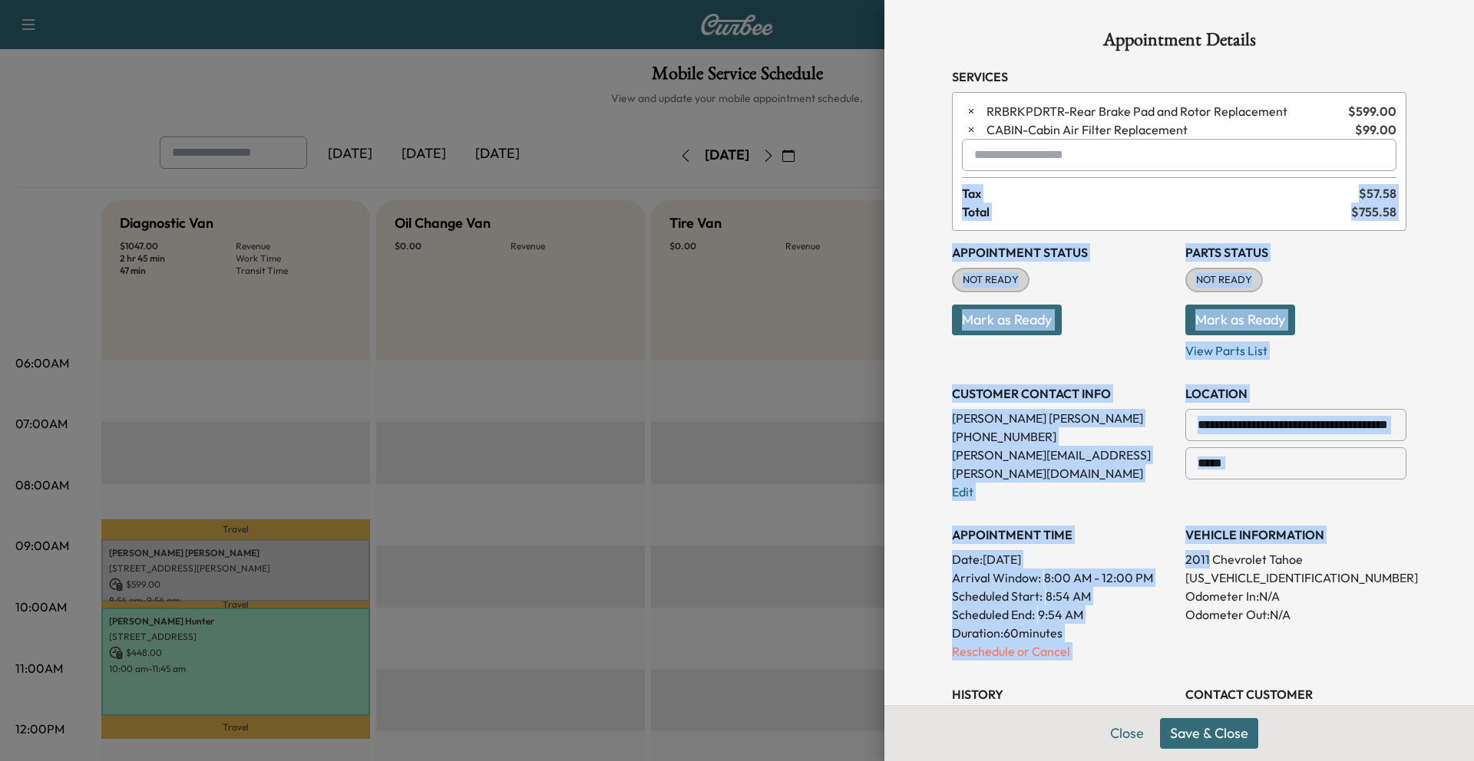
click at [982, 507] on button "Save & Close" at bounding box center [1209, 733] width 98 height 31
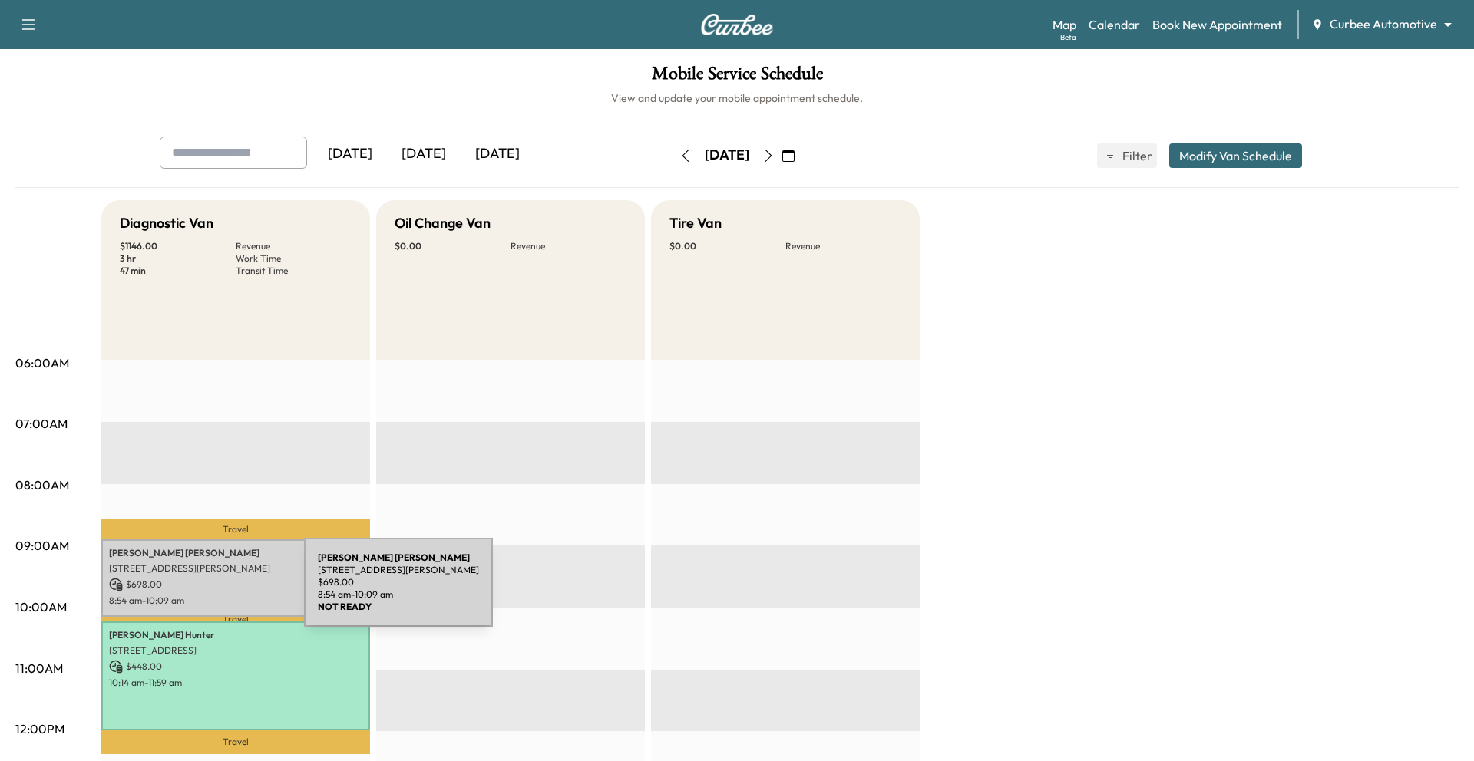
click at [189, 507] on div "[PERSON_NAME] [STREET_ADDRESS][PERSON_NAME] $ 698.00 8:54 am - 10:09 am" at bounding box center [235, 579] width 269 height 78
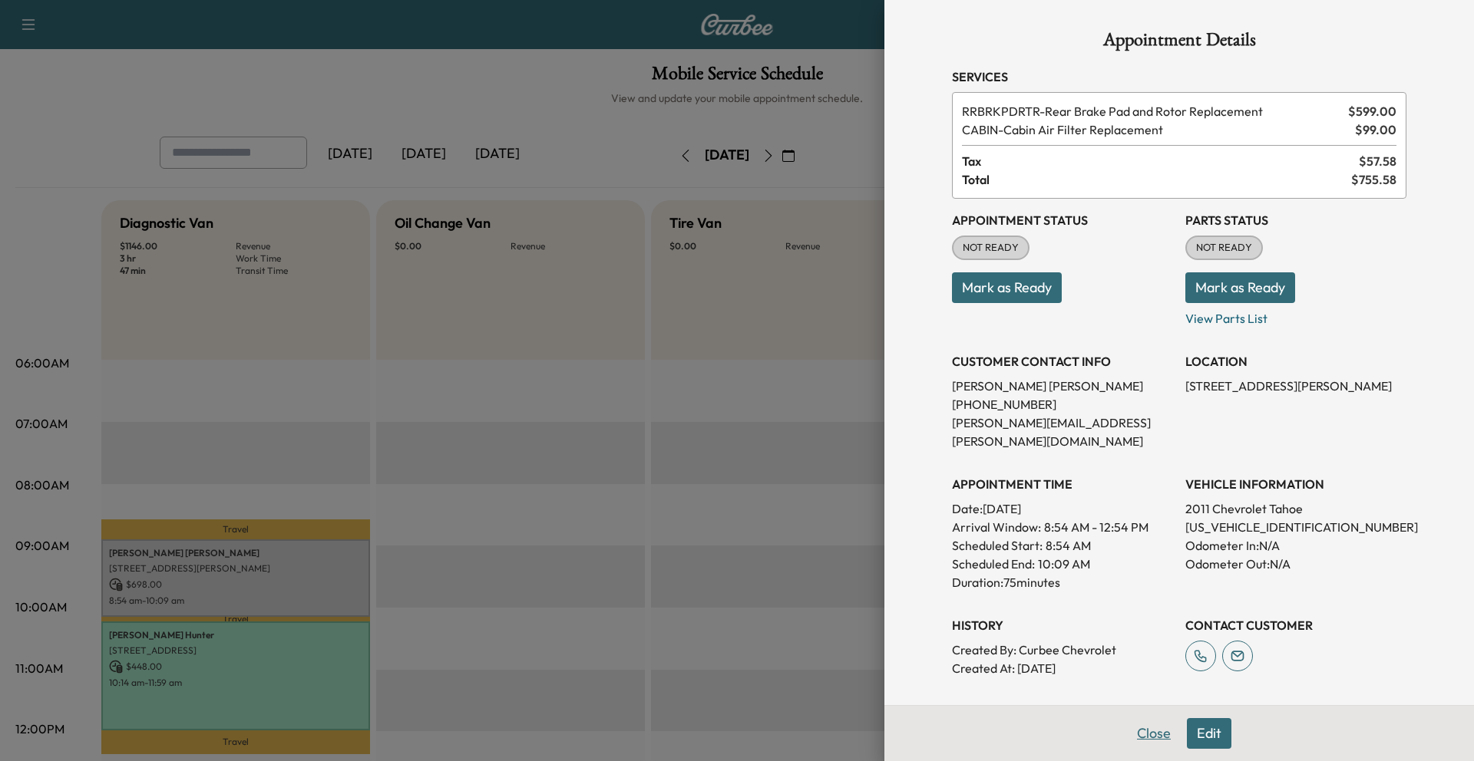
click at [982, 507] on button "Close" at bounding box center [1154, 733] width 54 height 31
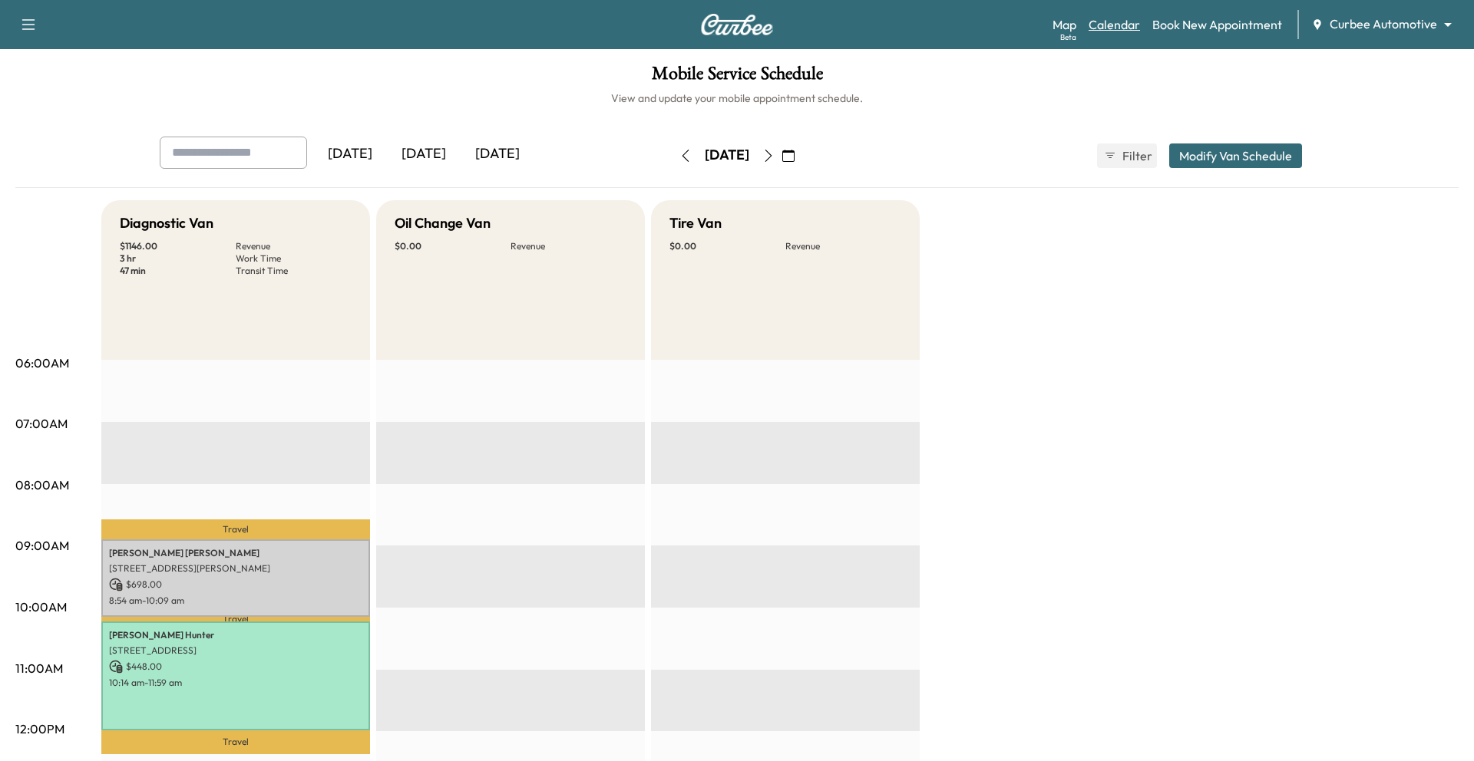
click at [982, 22] on link "Calendar" at bounding box center [1113, 24] width 51 height 18
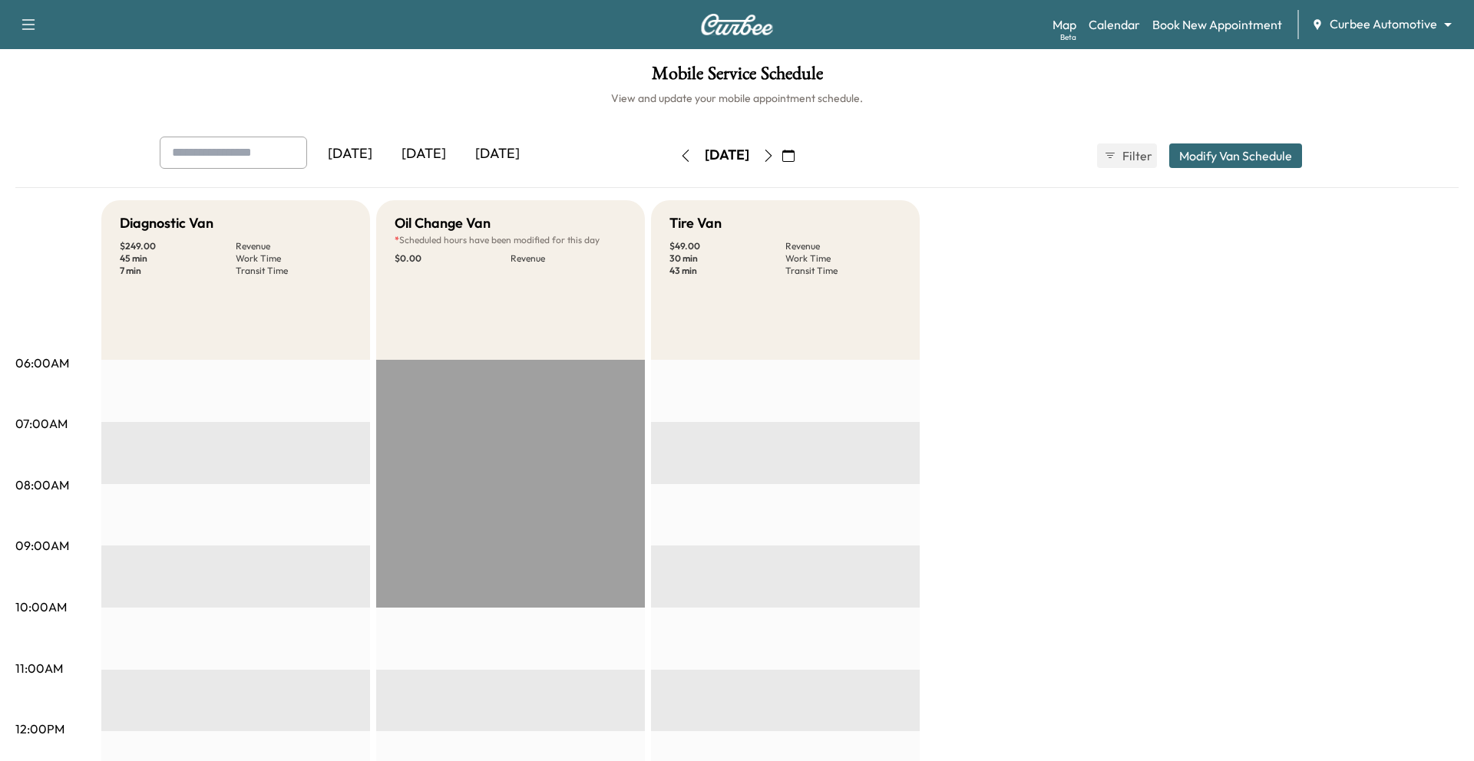
click at [775, 155] on icon "button" at bounding box center [768, 156] width 12 height 12
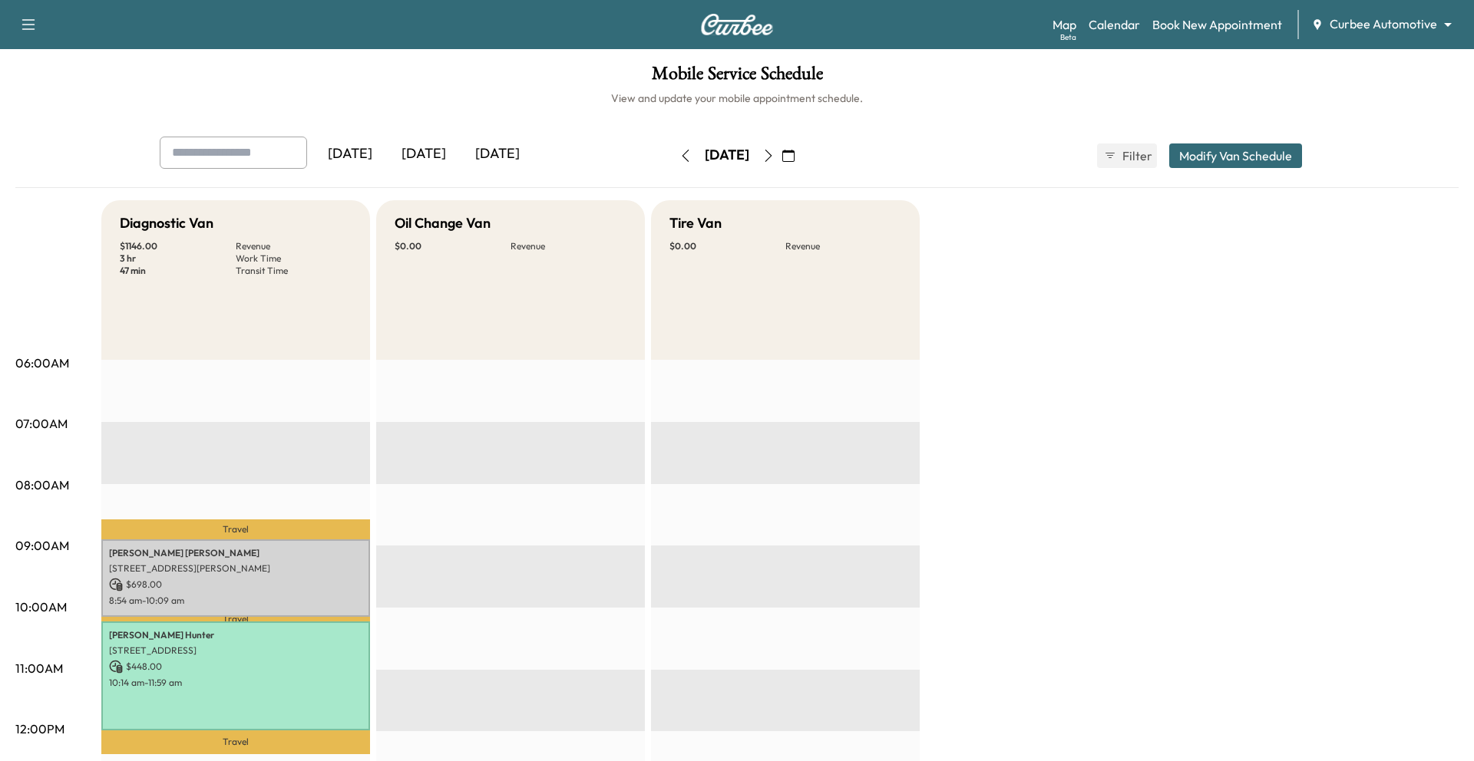
click at [775, 150] on icon "button" at bounding box center [768, 156] width 12 height 12
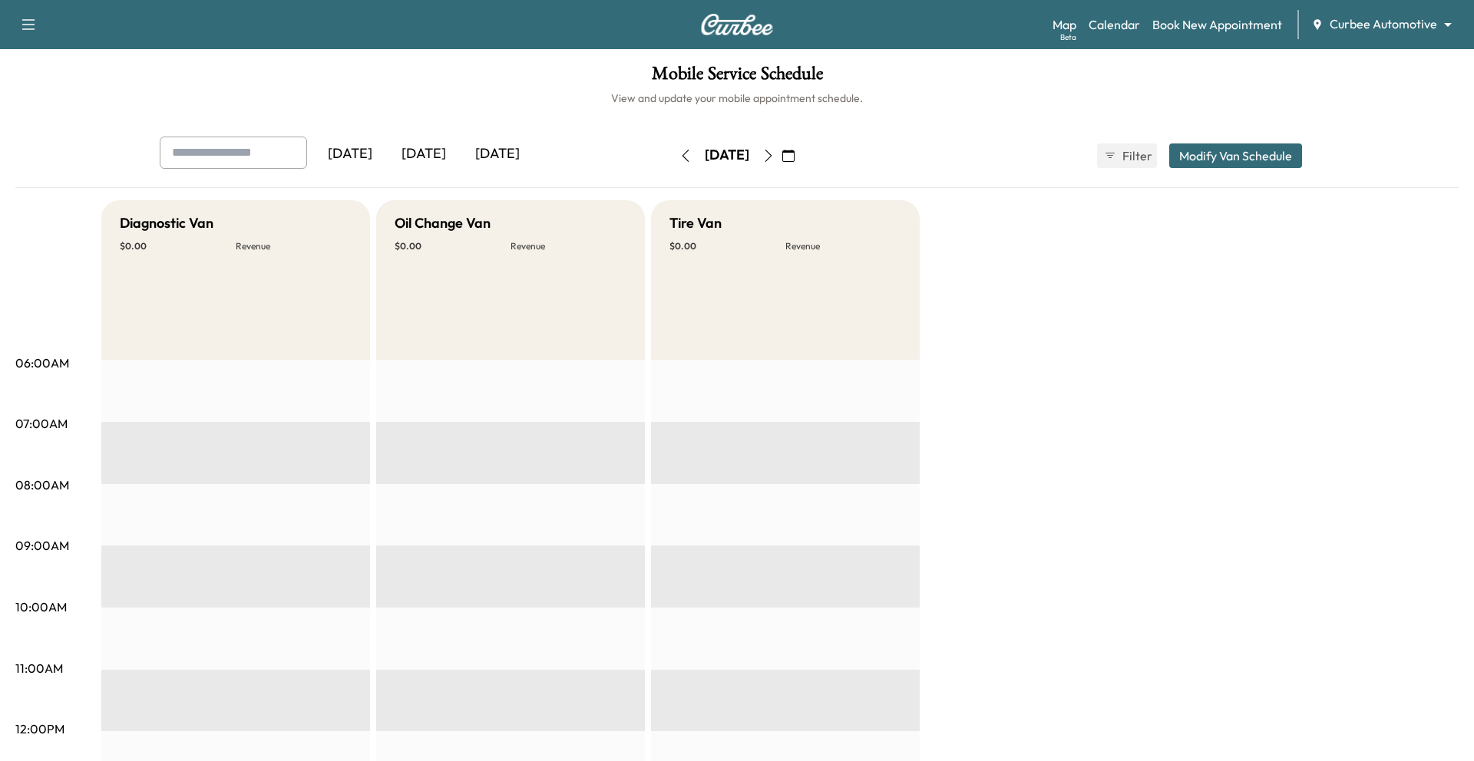
click at [679, 154] on icon "button" at bounding box center [685, 156] width 12 height 12
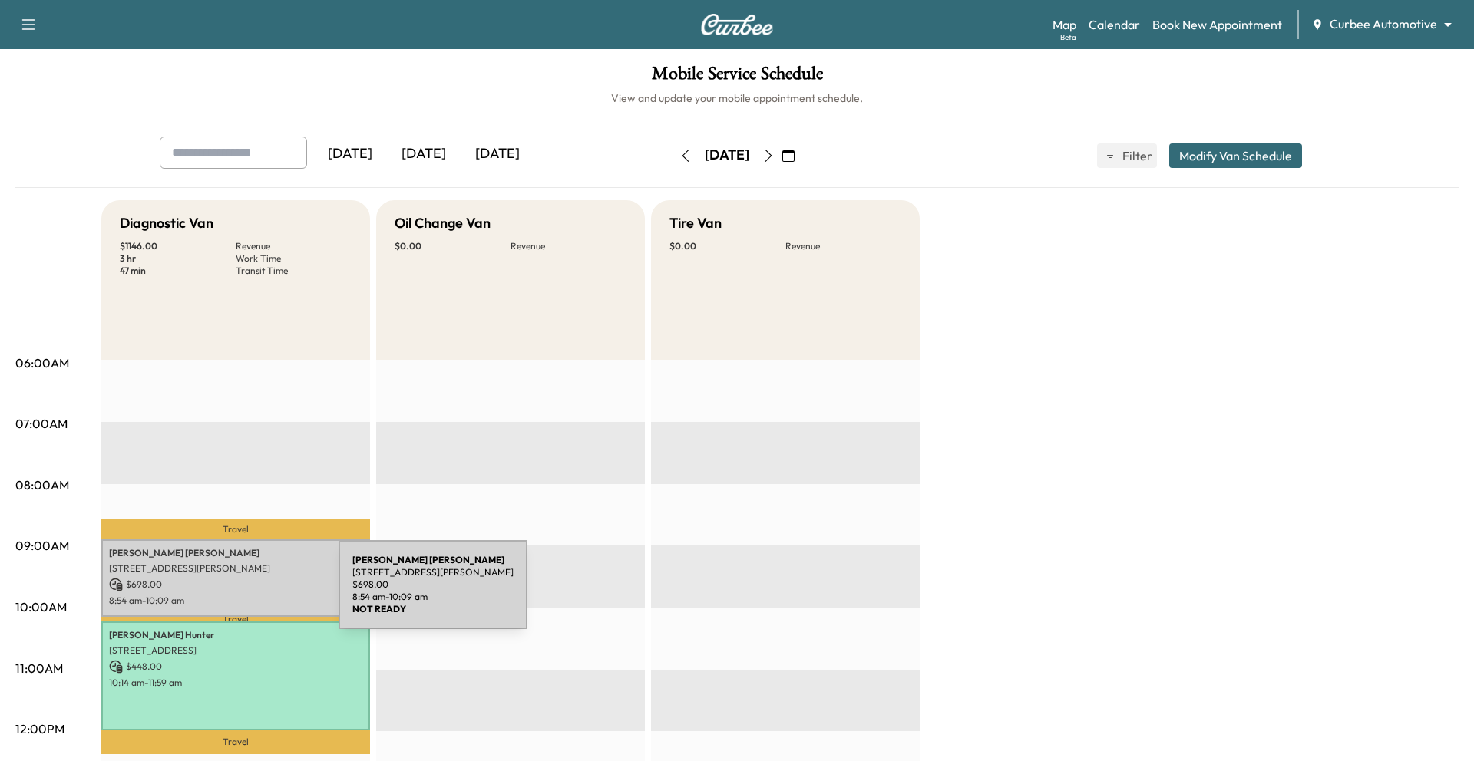
click at [226, 507] on p "$ 698.00" at bounding box center [235, 585] width 253 height 14
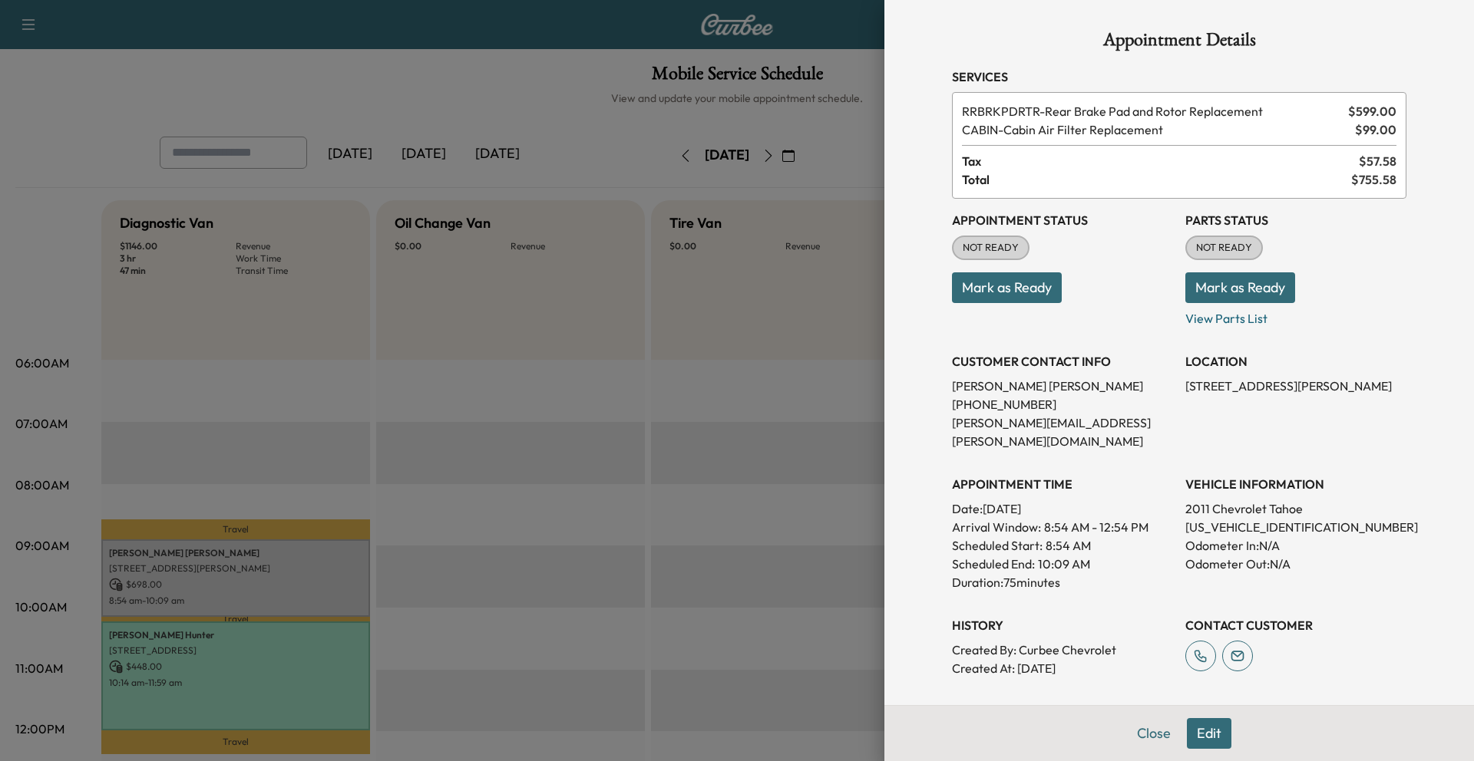
click at [982, 292] on button "Mark as Ready" at bounding box center [1240, 287] width 110 height 31
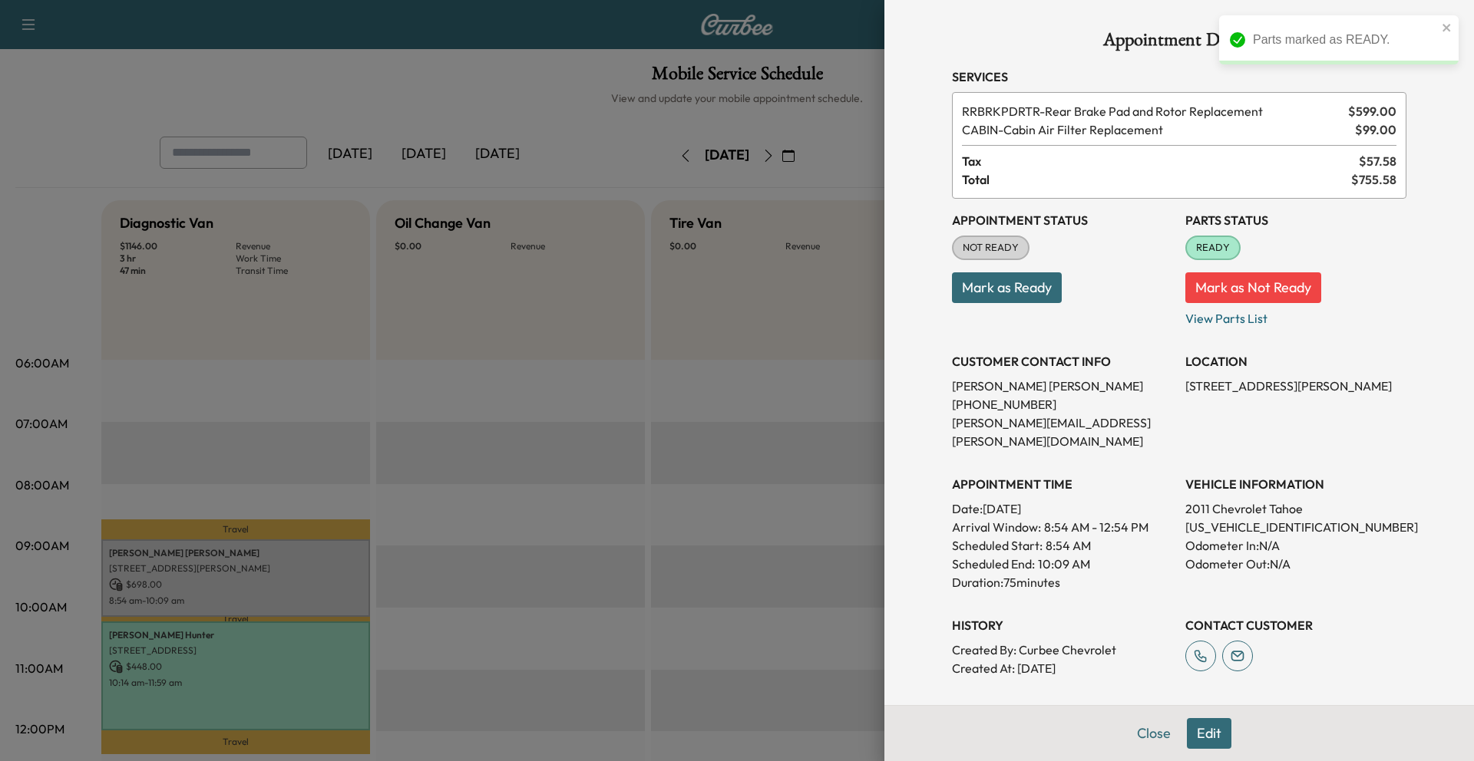
click at [982, 297] on button "Mark as Ready" at bounding box center [1007, 287] width 110 height 31
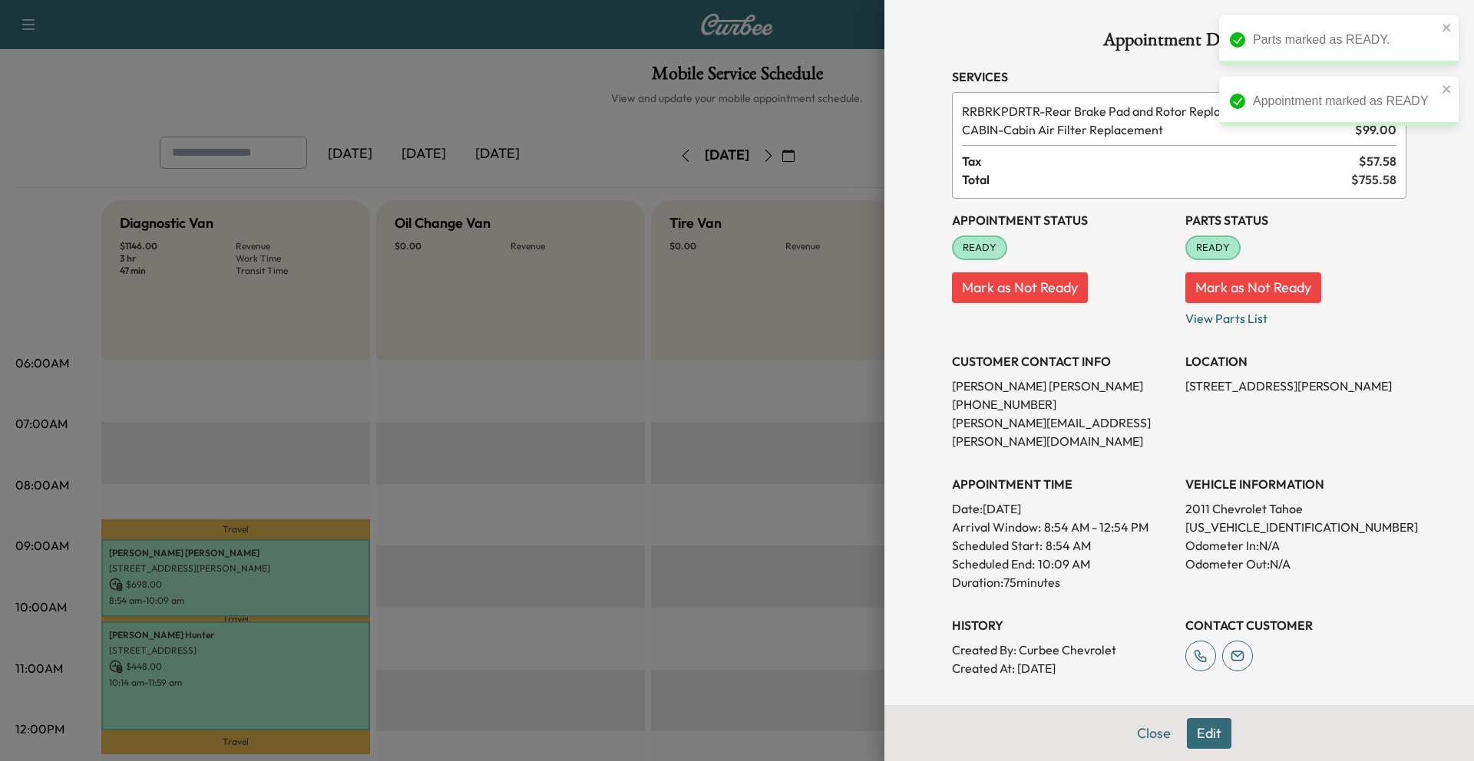
click at [982, 297] on button "Mark as Not Ready" at bounding box center [1020, 287] width 136 height 31
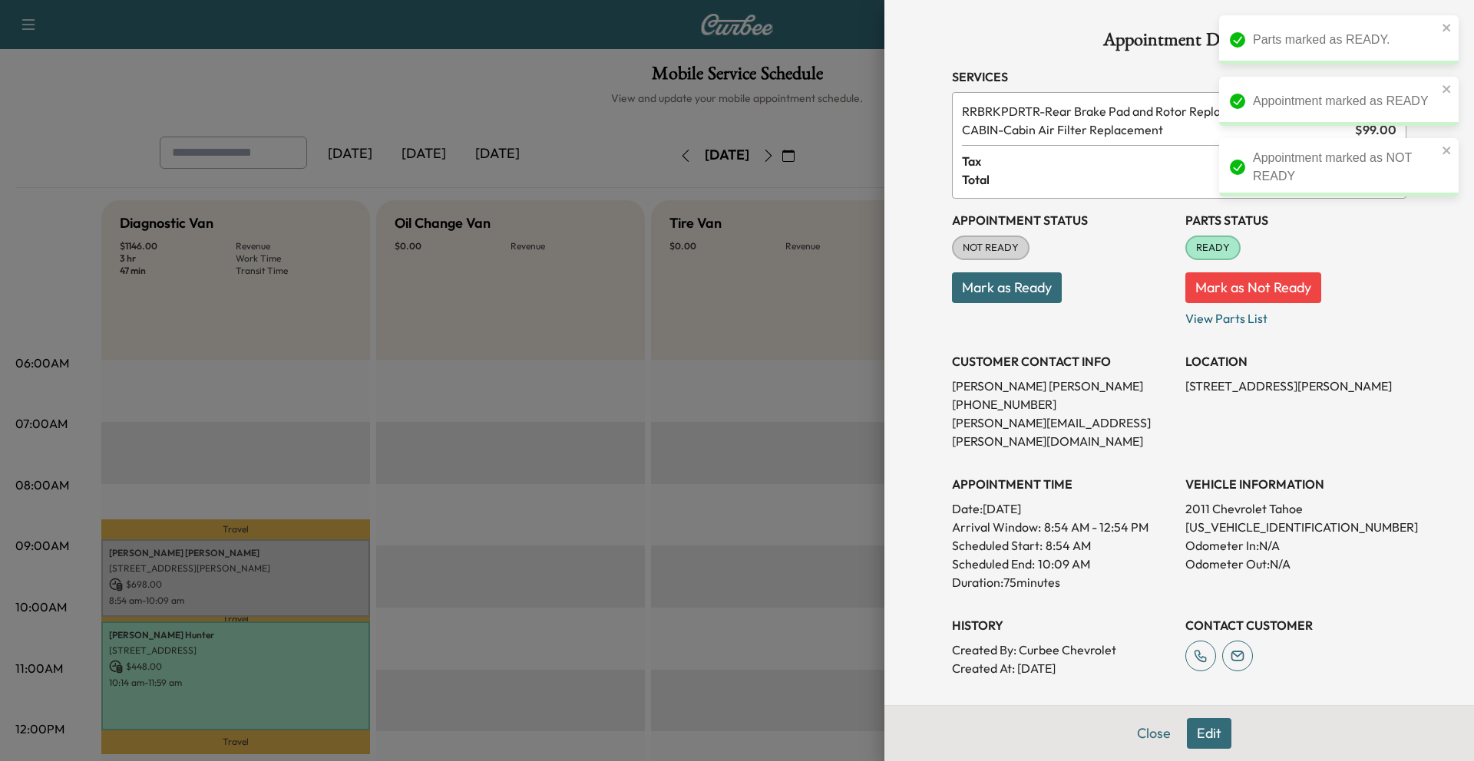
click at [982, 298] on button "Mark as Not Ready" at bounding box center [1253, 287] width 136 height 31
click at [748, 452] on div at bounding box center [737, 380] width 1474 height 761
